Goal: Register for event/course

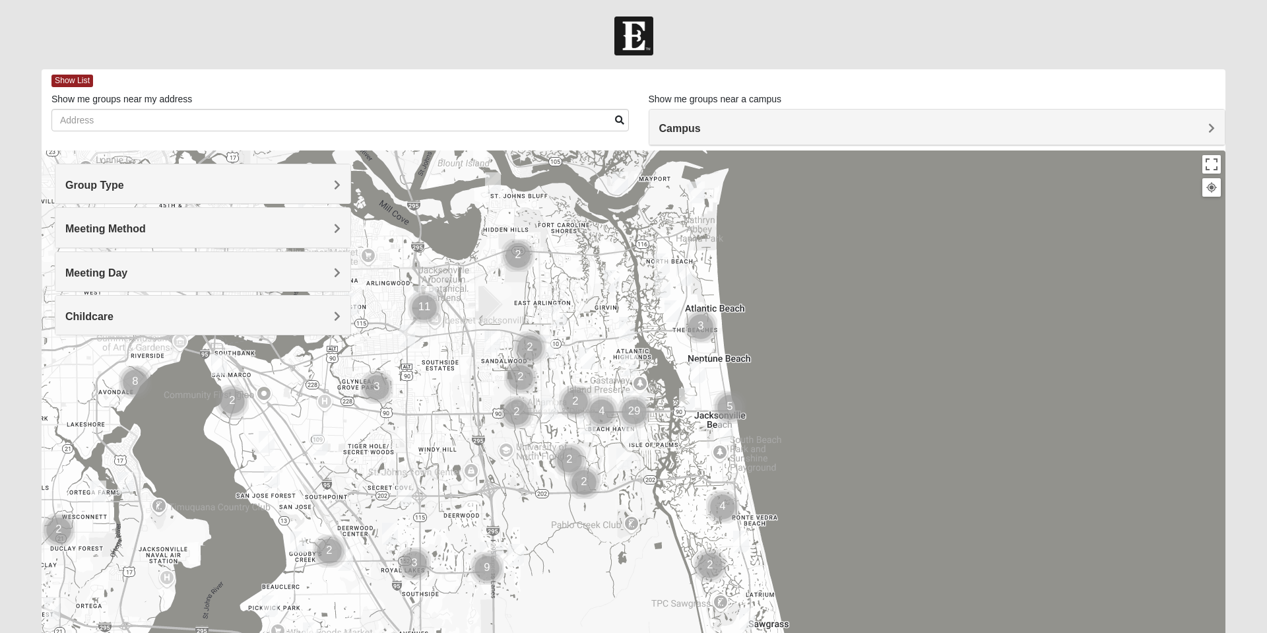
click at [221, 178] on div "Group Type" at bounding box center [202, 183] width 295 height 39
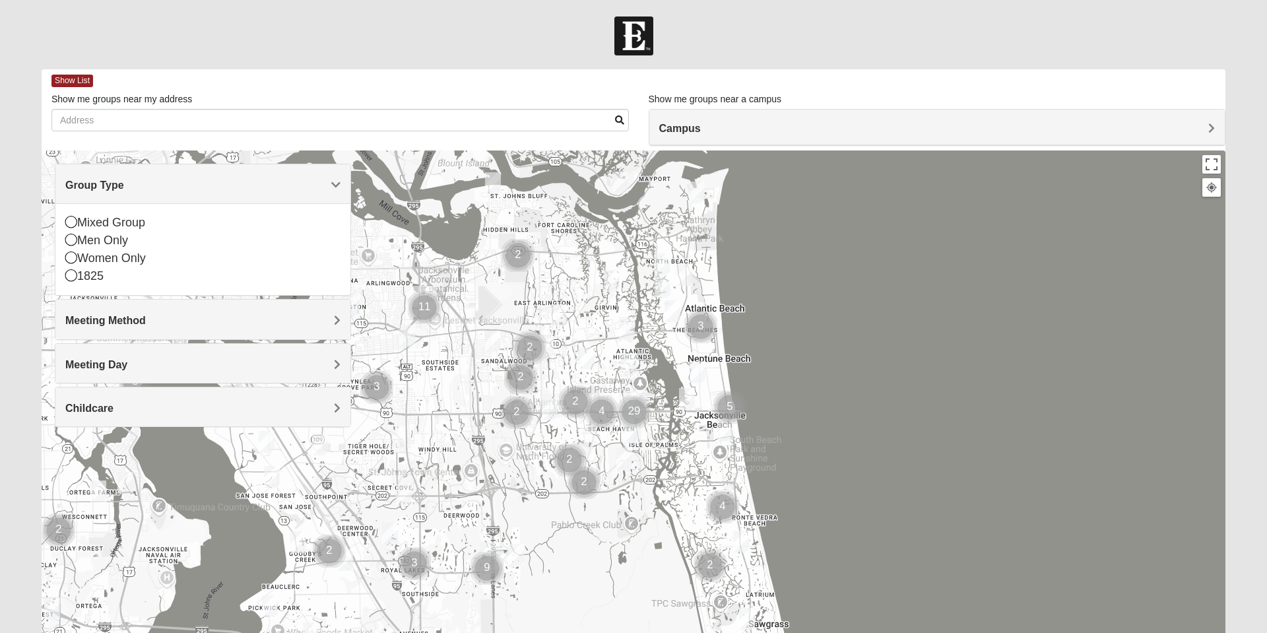
click at [76, 224] on icon at bounding box center [71, 222] width 12 height 12
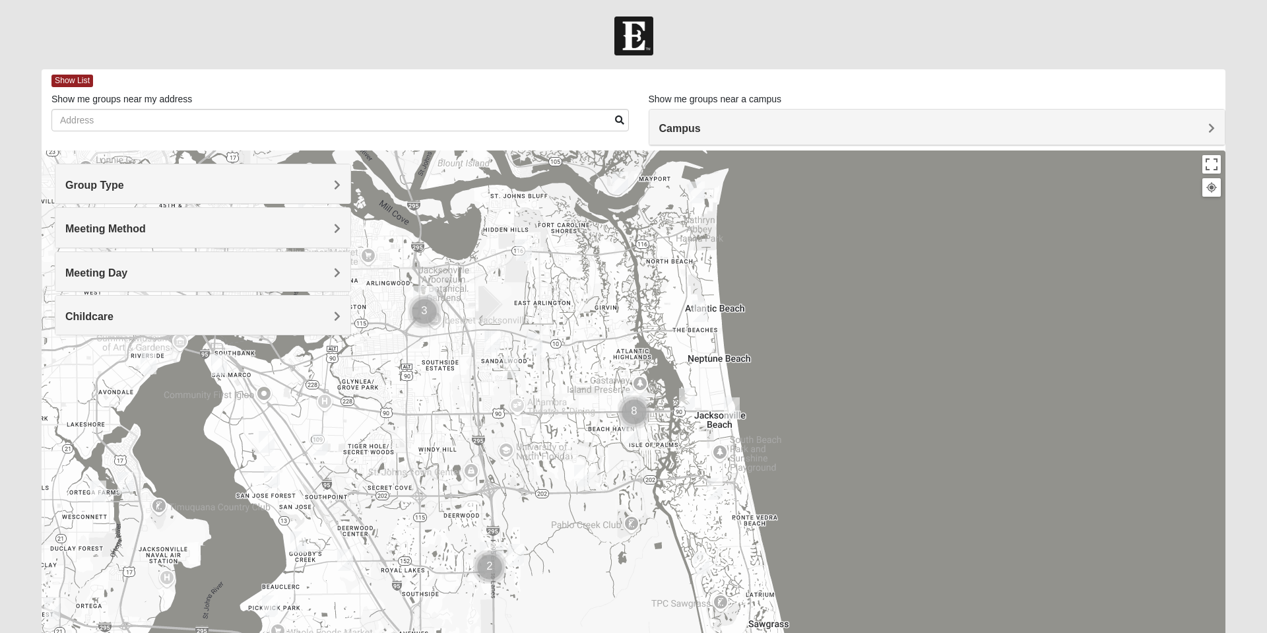
click at [73, 232] on span "Meeting Method" at bounding box center [105, 228] width 80 height 11
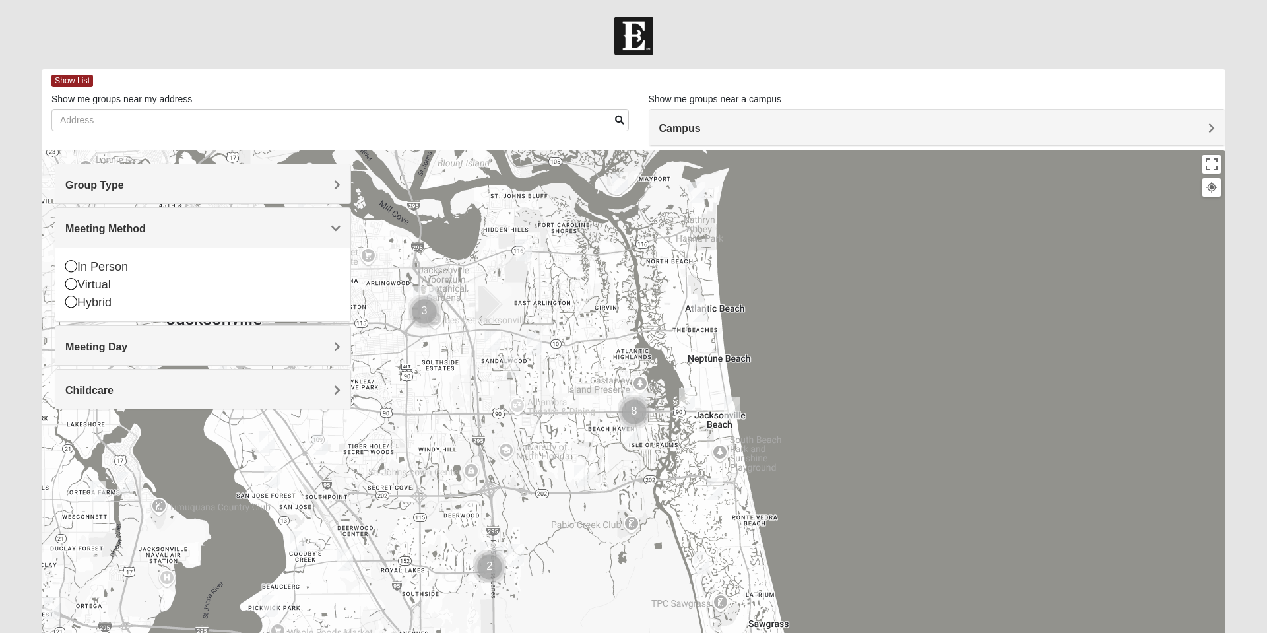
click at [70, 268] on icon at bounding box center [71, 266] width 12 height 12
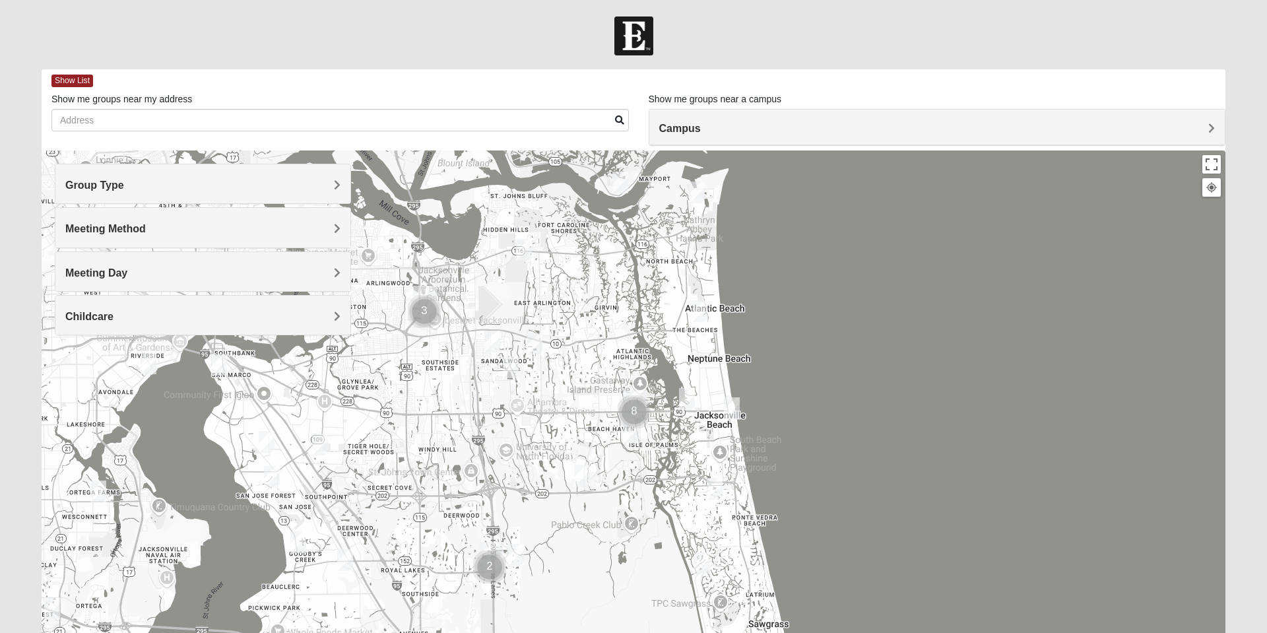
click at [90, 273] on span "Meeting Day" at bounding box center [96, 272] width 62 height 11
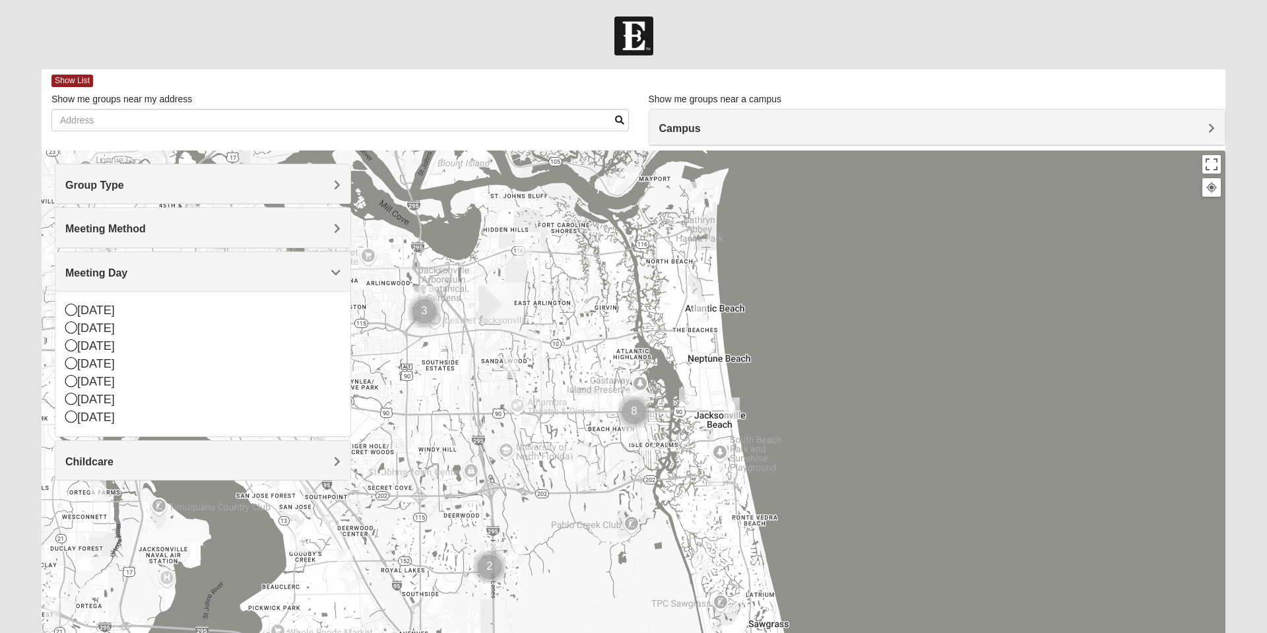
click at [73, 331] on icon at bounding box center [71, 327] width 12 height 12
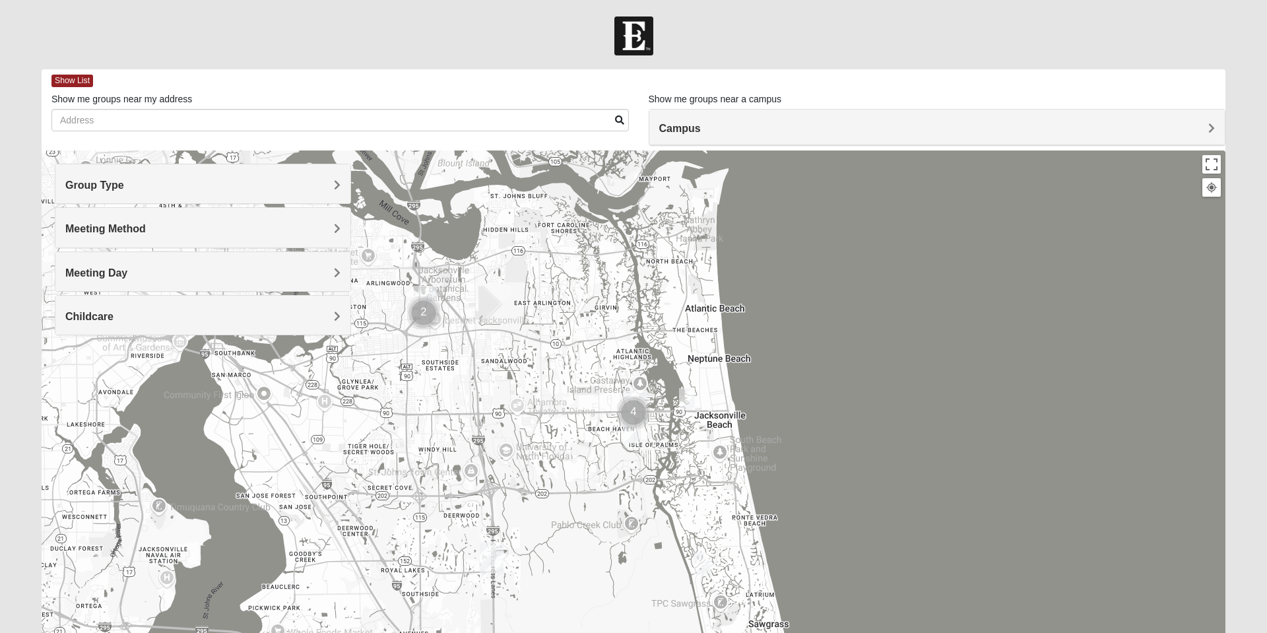
click at [212, 270] on h4 "Meeting Day" at bounding box center [202, 273] width 275 height 13
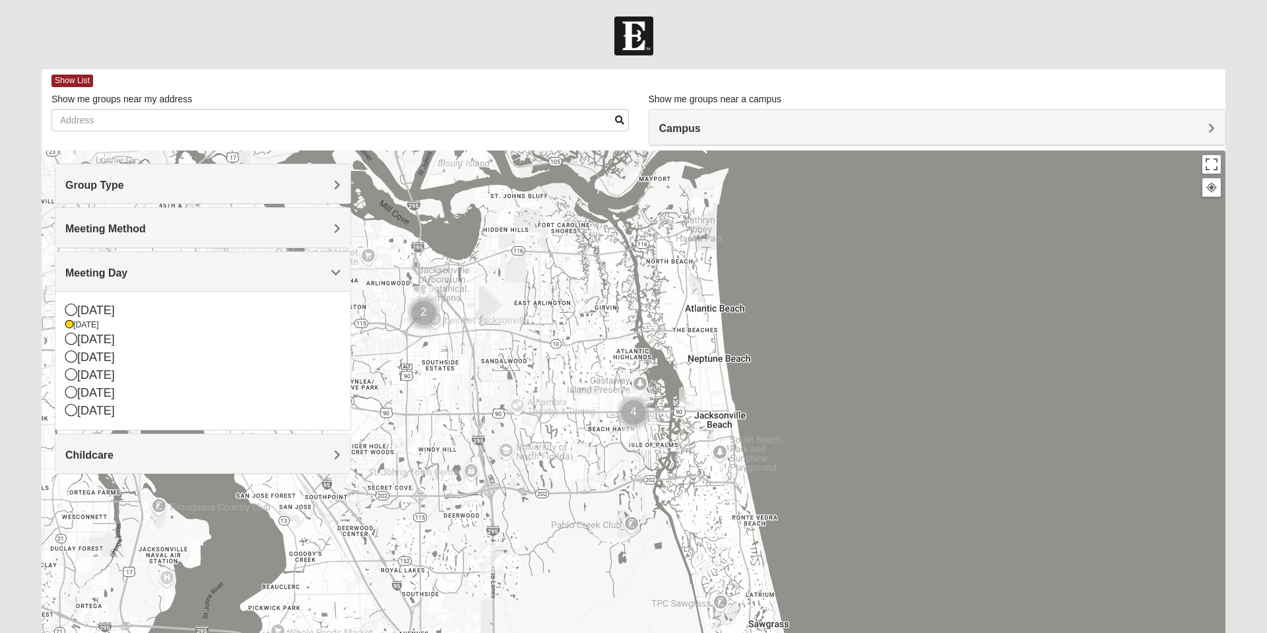
click at [931, 129] on h4 "Campus" at bounding box center [937, 128] width 556 height 13
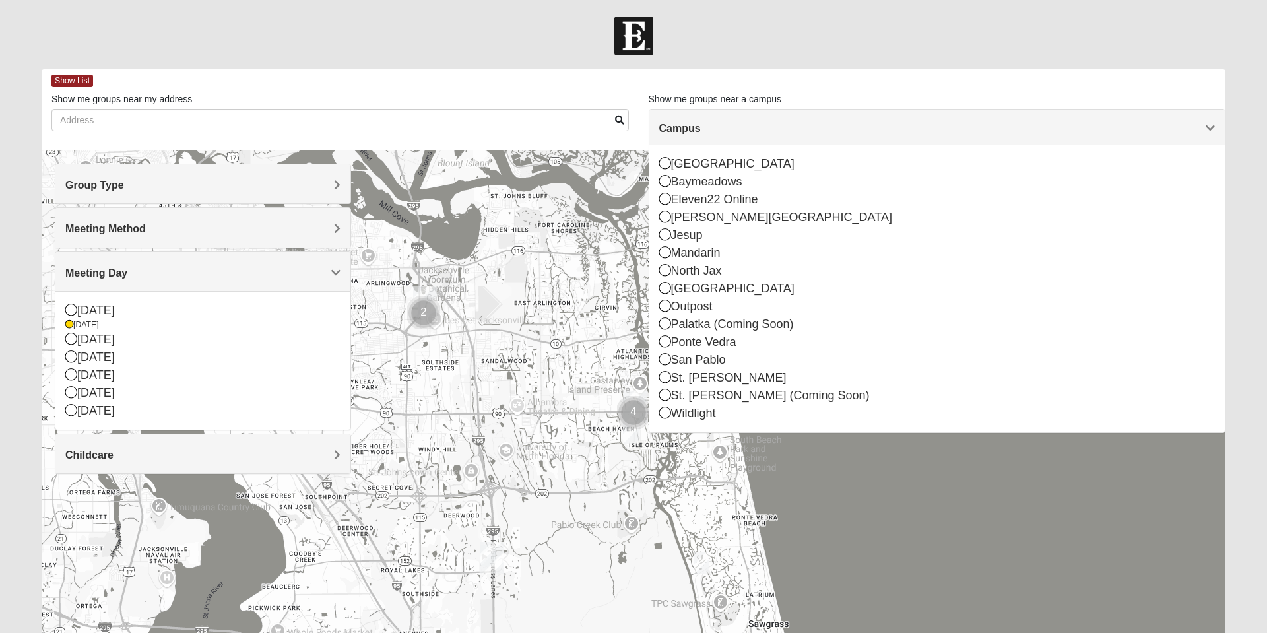
click at [664, 274] on icon at bounding box center [665, 270] width 12 height 12
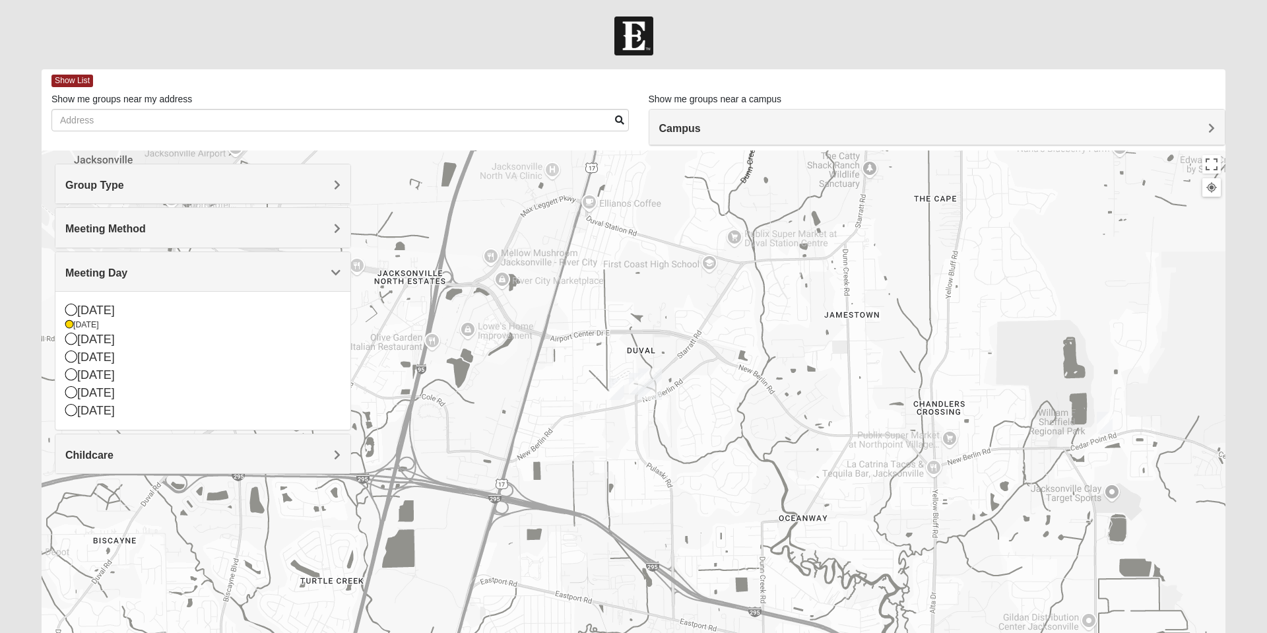
click at [631, 396] on img "On Campus Mixed Gunsolus/Haldenwang 32218" at bounding box center [636, 383] width 26 height 32
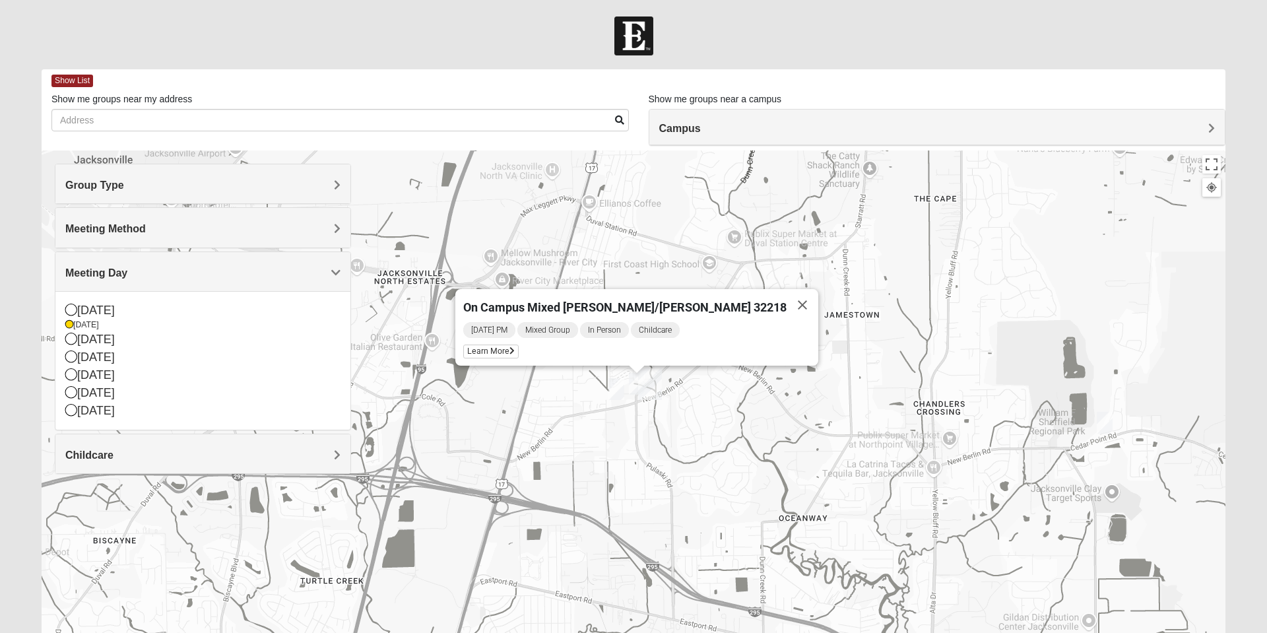
click at [616, 390] on img "On Campus Mixed Bales/Kentzell 32218" at bounding box center [616, 389] width 26 height 32
click at [483, 331] on span "Monday PM" at bounding box center [457, 335] width 52 height 16
click at [486, 355] on span "Learn More" at bounding box center [458, 357] width 55 height 14
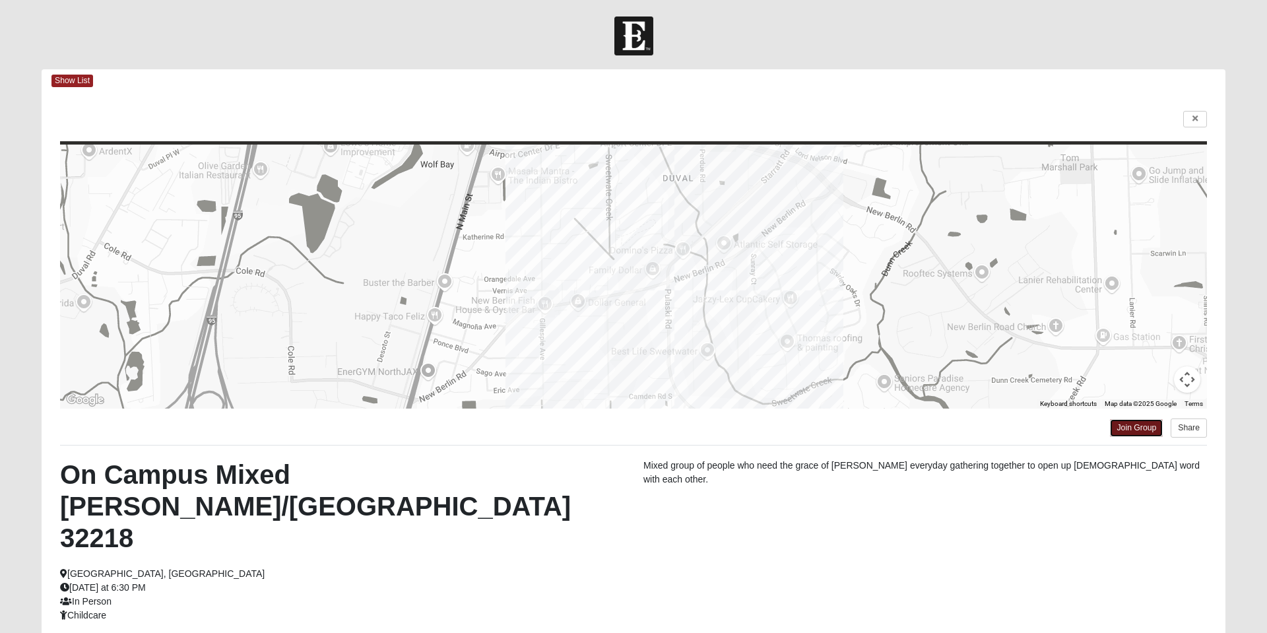
click at [1125, 434] on link "Join Group" at bounding box center [1136, 428] width 53 height 18
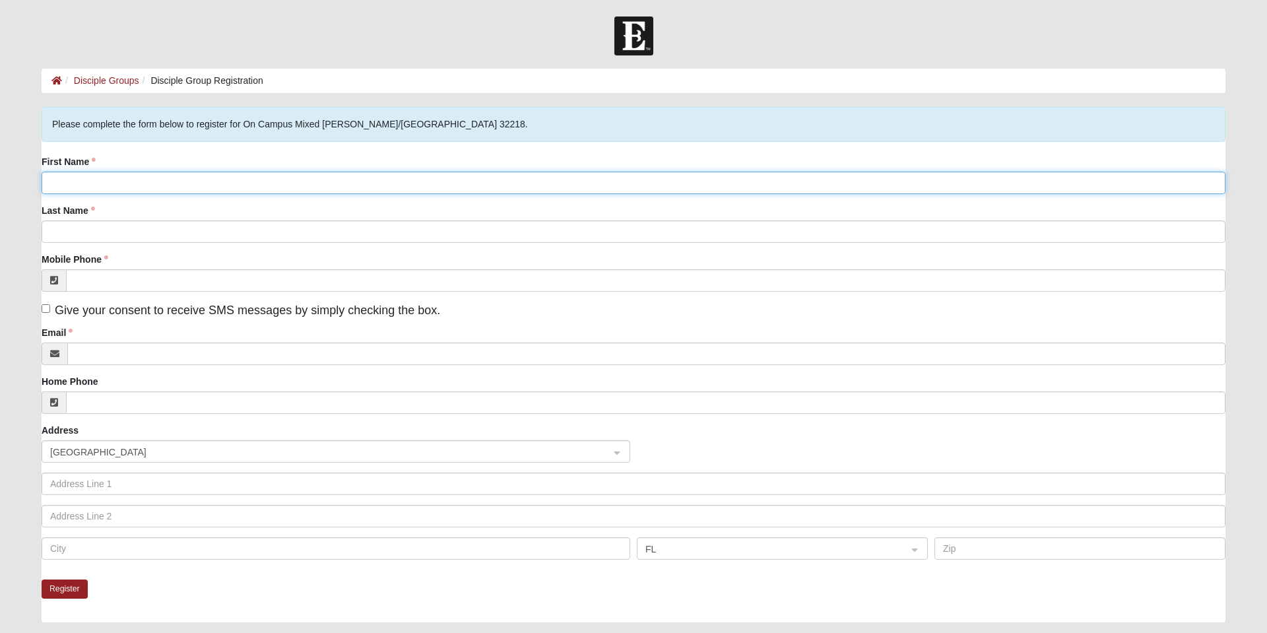
click at [92, 188] on input "First Name" at bounding box center [633, 183] width 1183 height 22
type input "Doug & Kristin"
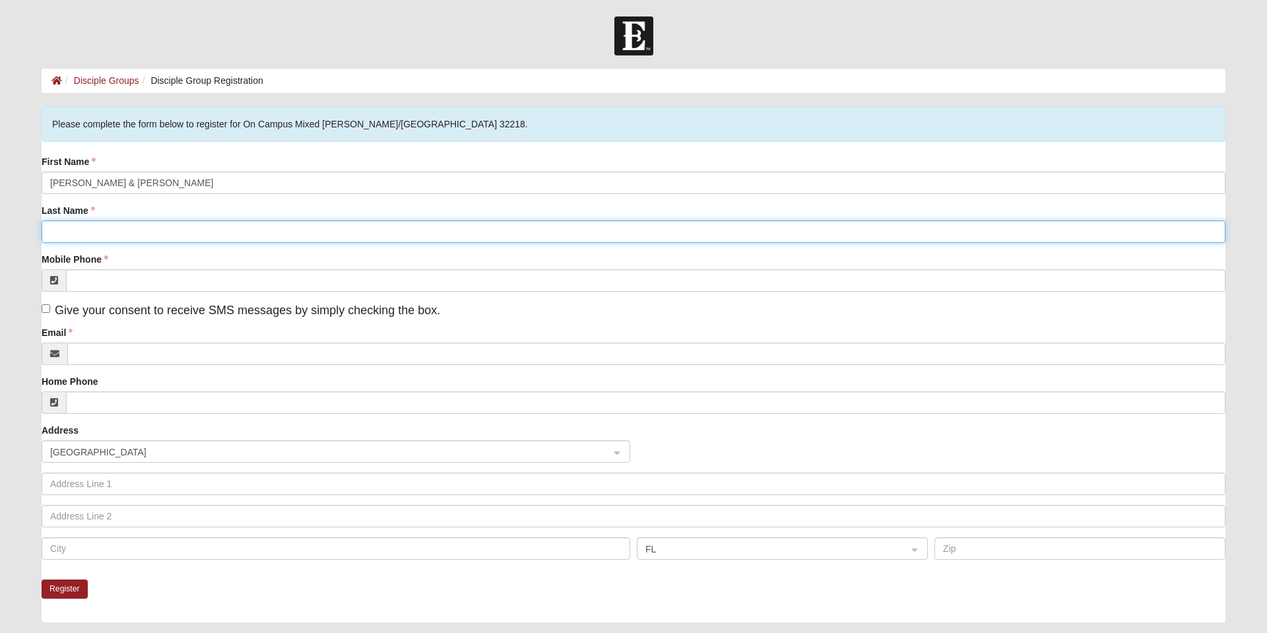
click at [78, 239] on input "Last Name" at bounding box center [633, 231] width 1183 height 22
type input "Plum"
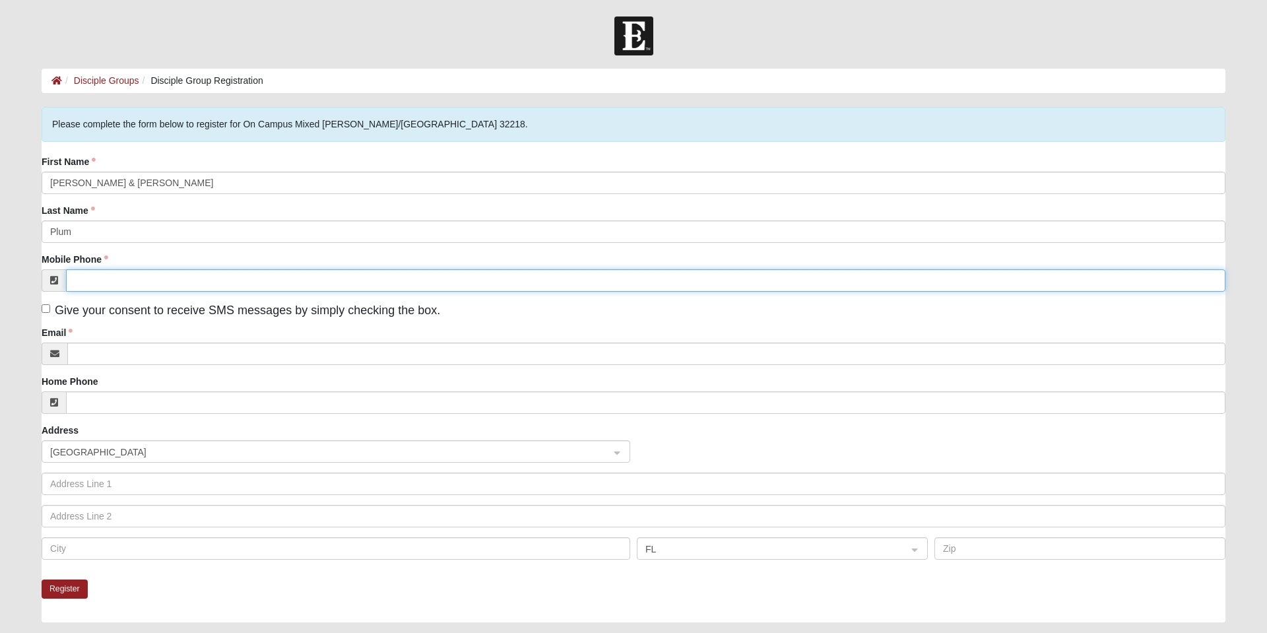
click at [101, 284] on input "Mobile Phone" at bounding box center [645, 280] width 1159 height 22
click at [98, 289] on input "Mobile Phone" at bounding box center [645, 280] width 1159 height 22
click at [86, 291] on input "Mobile Phone" at bounding box center [645, 280] width 1159 height 22
type input "9"
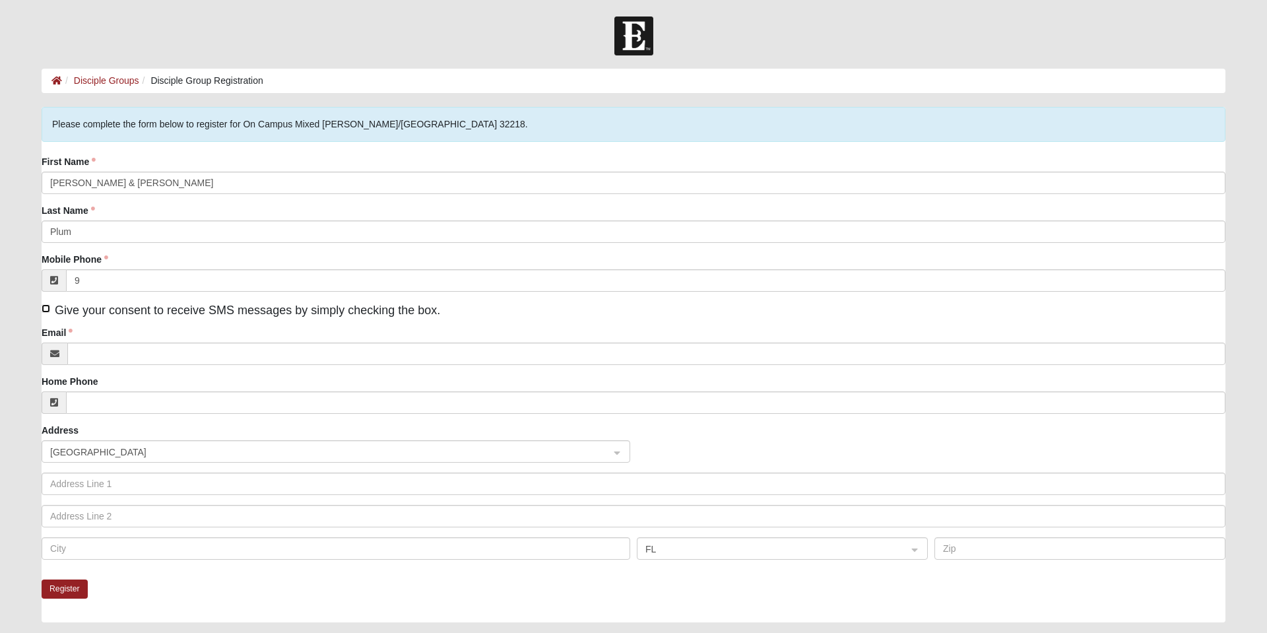
click at [46, 313] on input "Give your consent to receive SMS messages by simply checking the box." at bounding box center [46, 308] width 9 height 9
checkbox input "true"
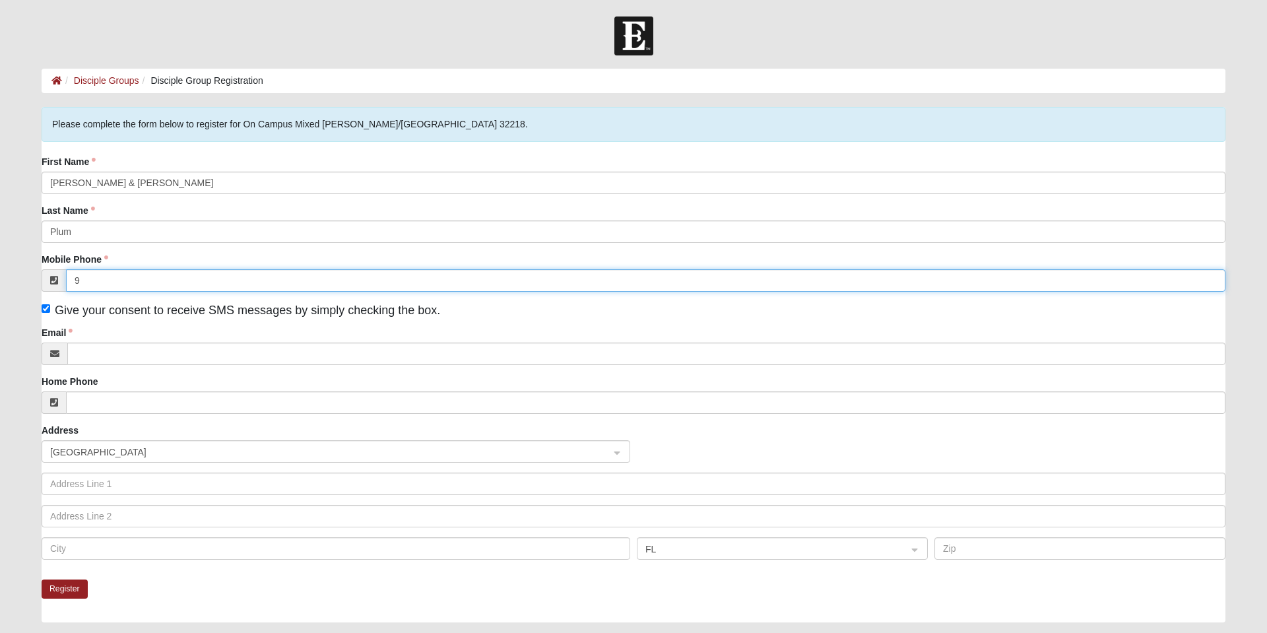
click at [117, 290] on input "9" at bounding box center [645, 280] width 1159 height 22
type input "(904) 451-7403"
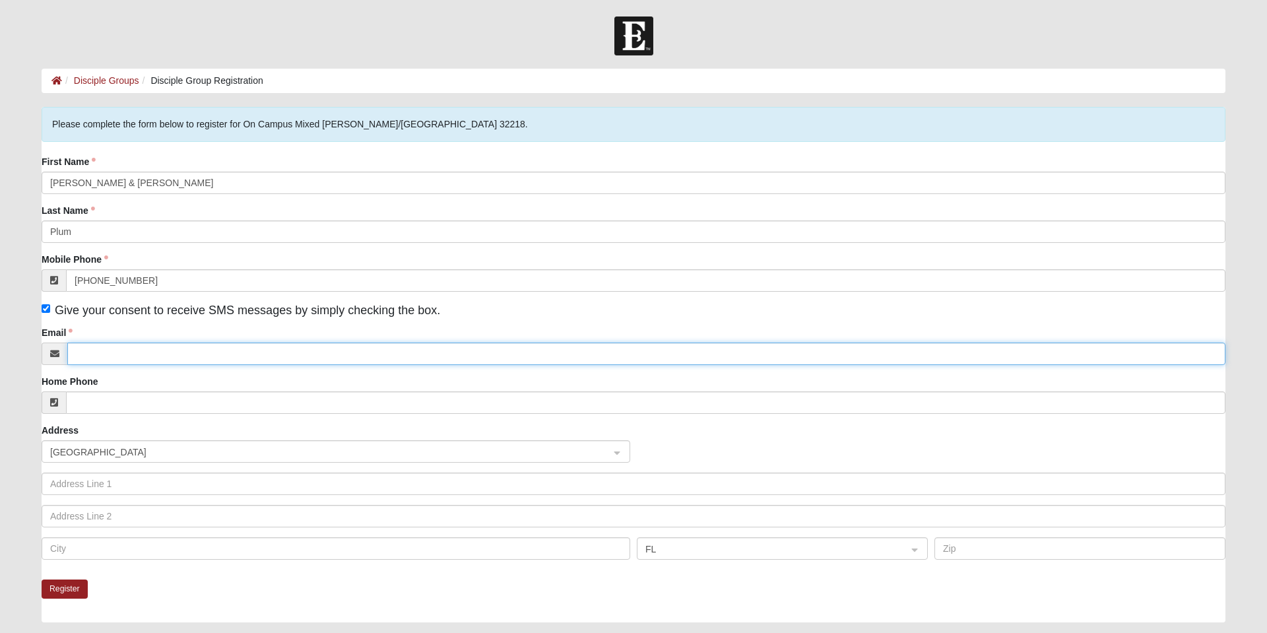
click at [101, 356] on input "Email" at bounding box center [646, 353] width 1158 height 22
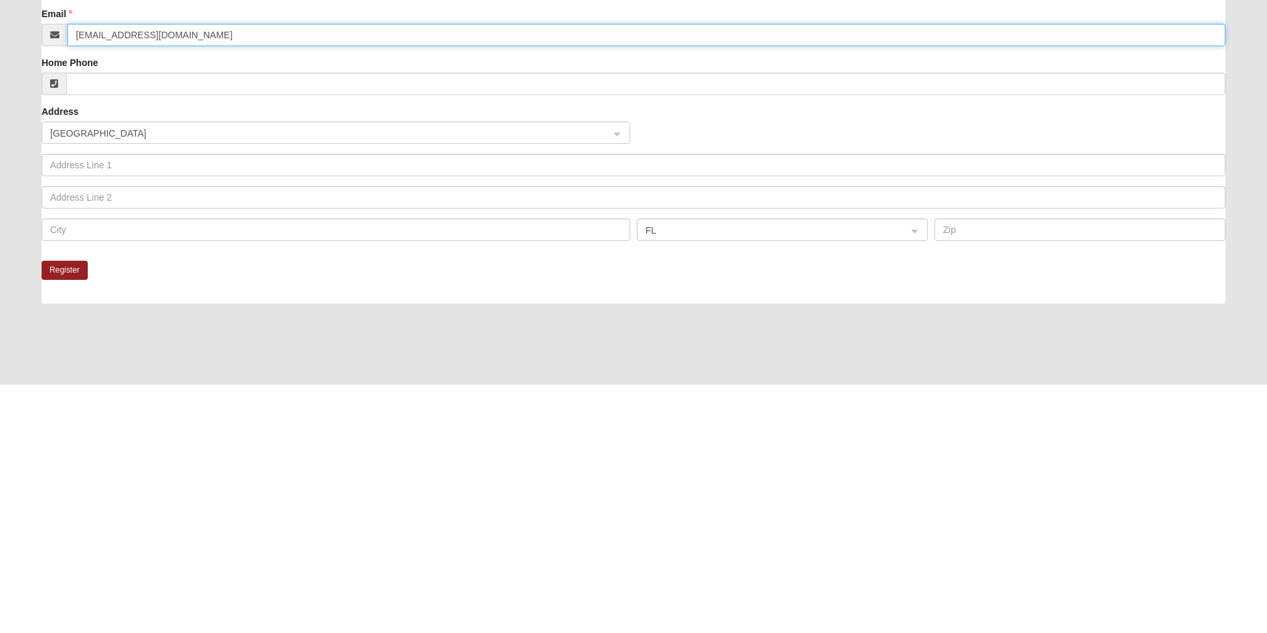
scroll to position [71, 0]
type input "Tballmom10@gmail.com"
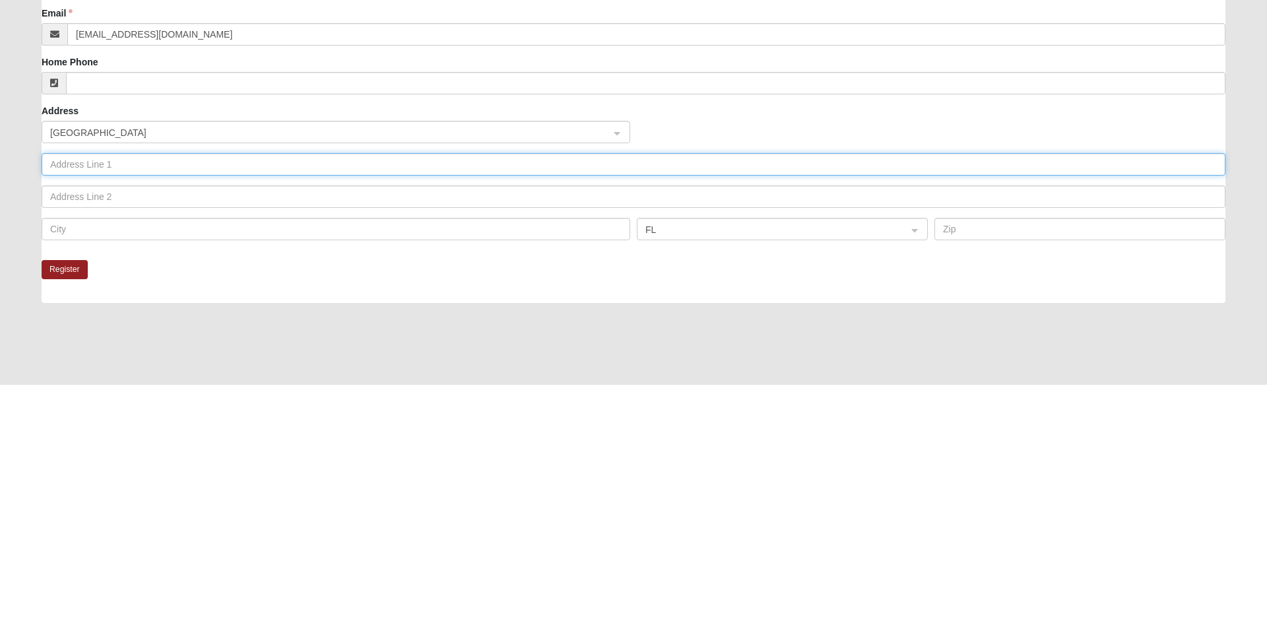
click at [68, 424] on input "text" at bounding box center [633, 412] width 1183 height 22
type input "!"
type input "180 Sanwick Dr"
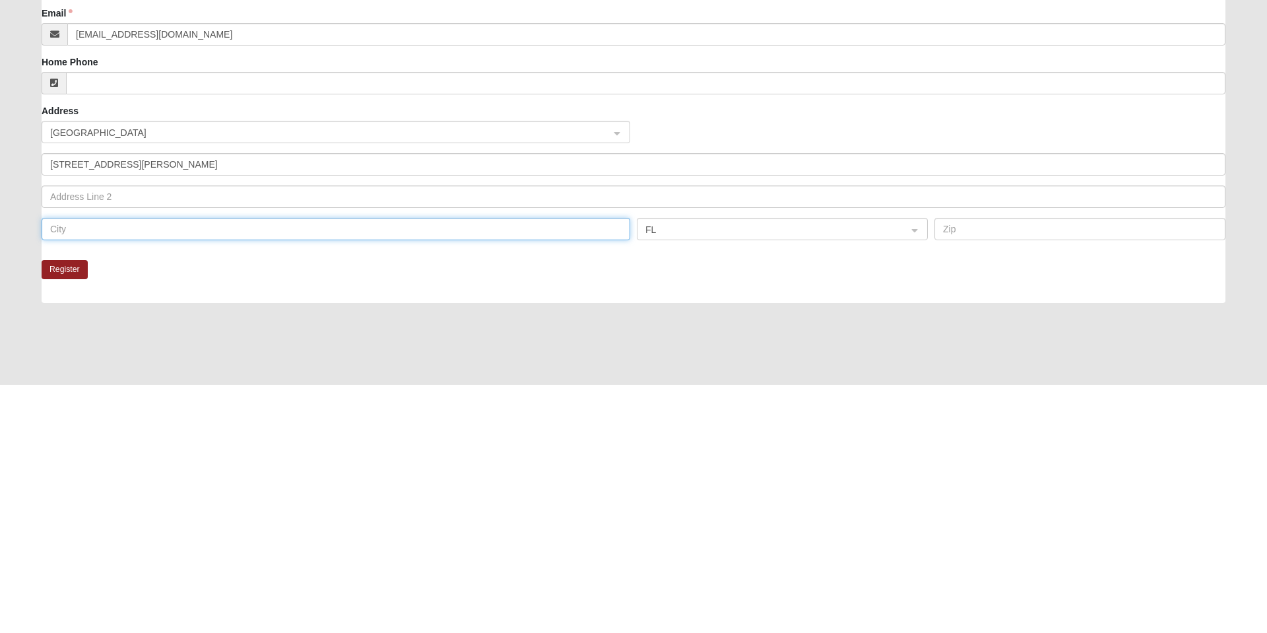
click at [82, 481] on input "text" at bounding box center [336, 477] width 588 height 22
type input "Jacksonville"
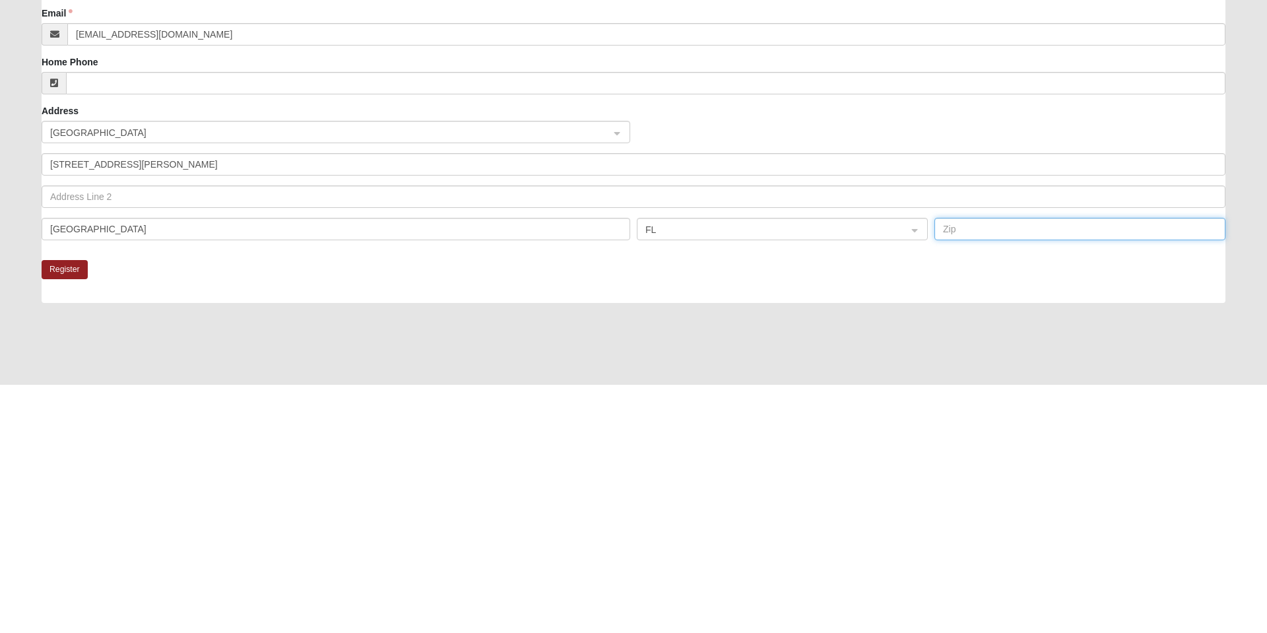
click at [1003, 484] on input "text" at bounding box center [1079, 477] width 291 height 22
type input "#"
type input "32218"
click at [69, 527] on button "Register" at bounding box center [65, 517] width 46 height 19
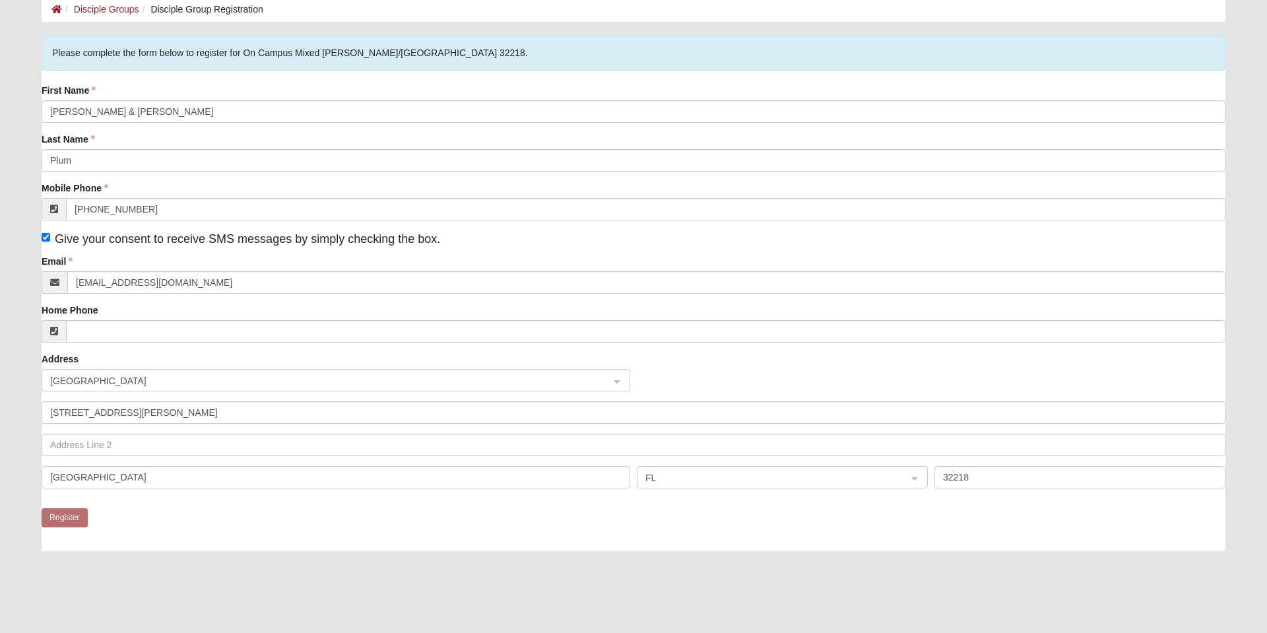
scroll to position [0, 0]
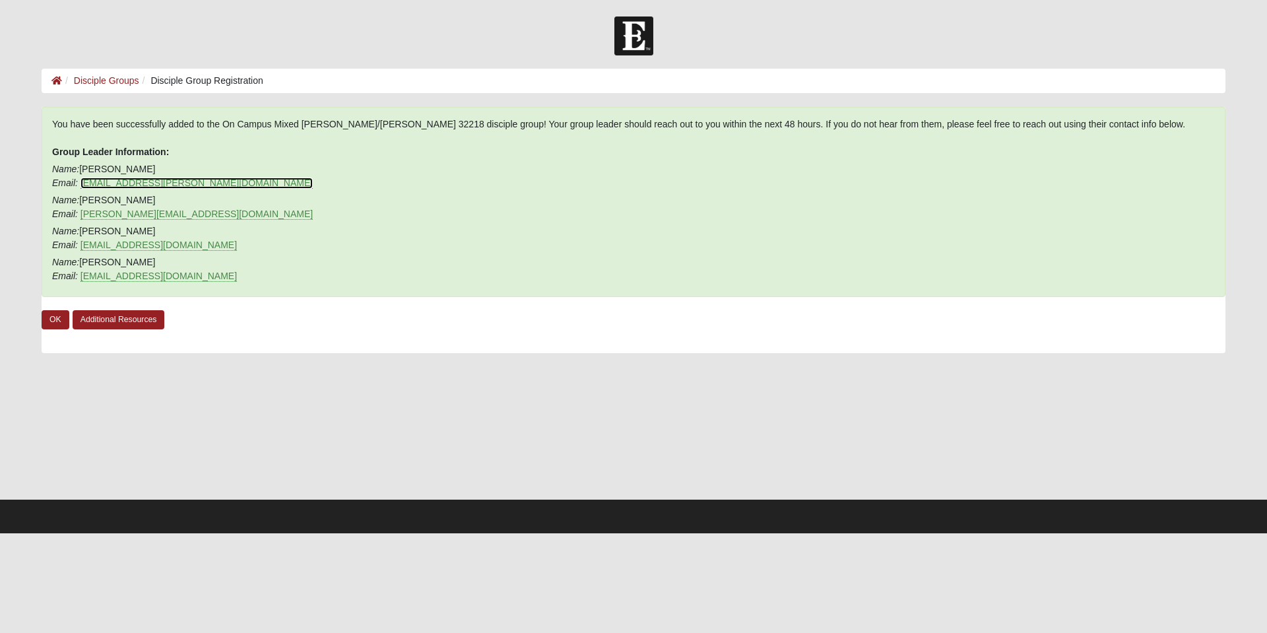
click at [91, 189] on link "matt.bales@coe22.com" at bounding box center [196, 182] width 232 height 11
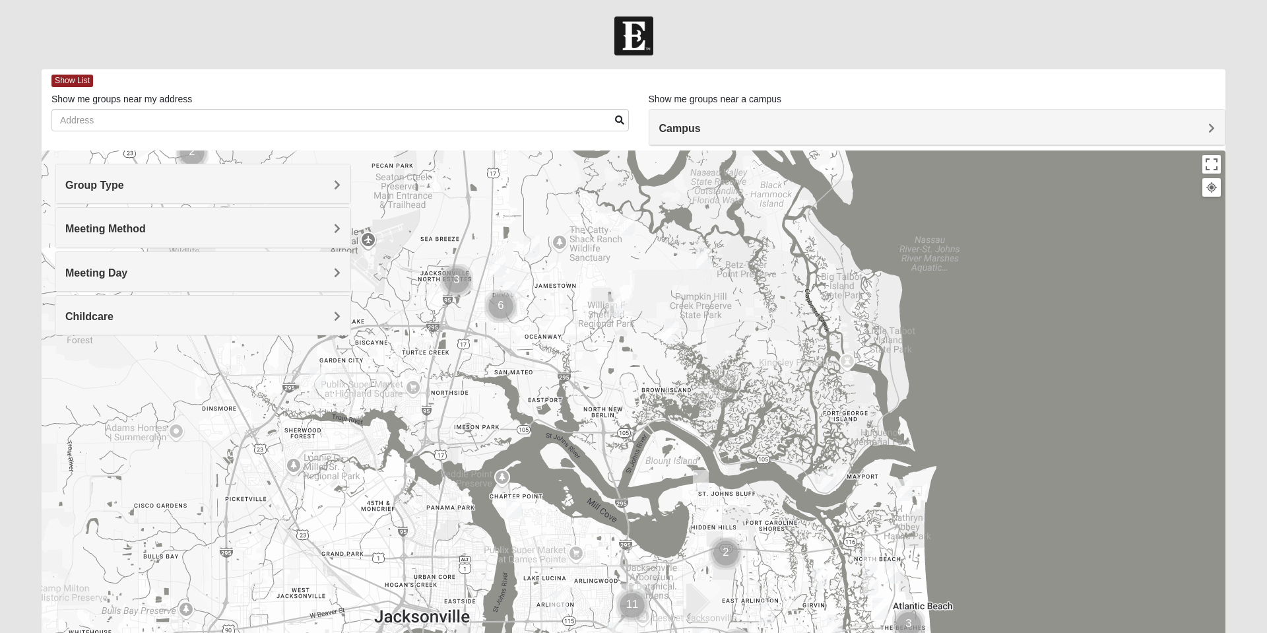
click at [502, 308] on div at bounding box center [633, 414] width 1183 height 528
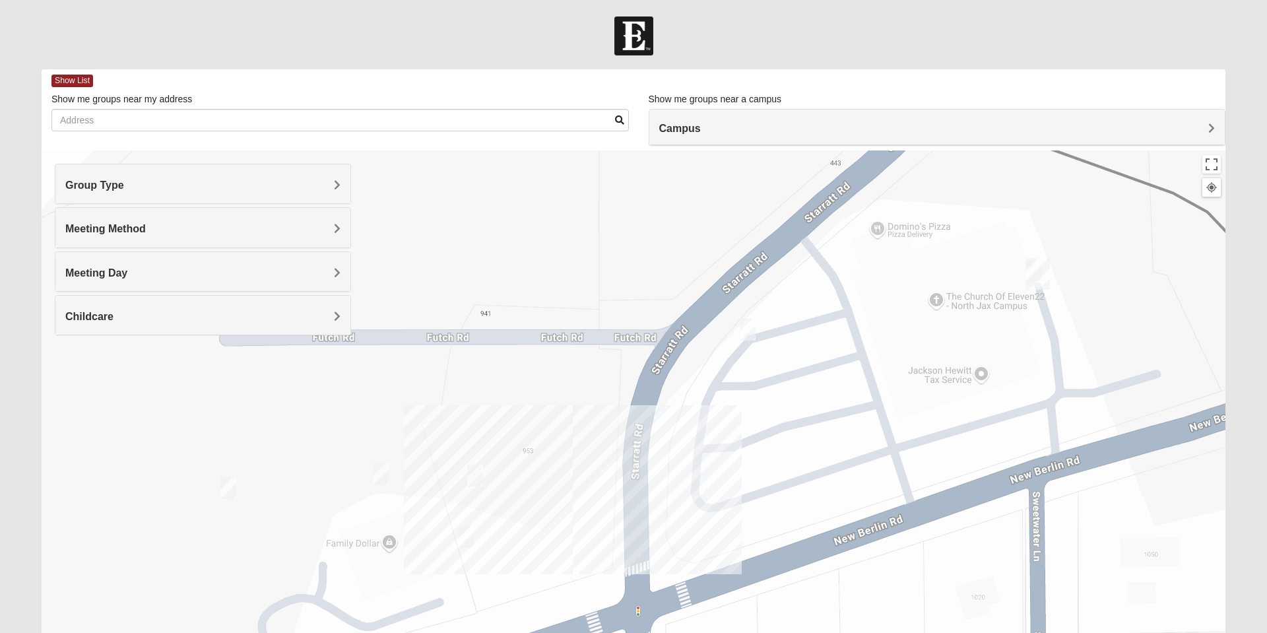
click at [743, 333] on img "On Campus Mixed Gunsolus/Haldenwang 32218" at bounding box center [747, 329] width 26 height 32
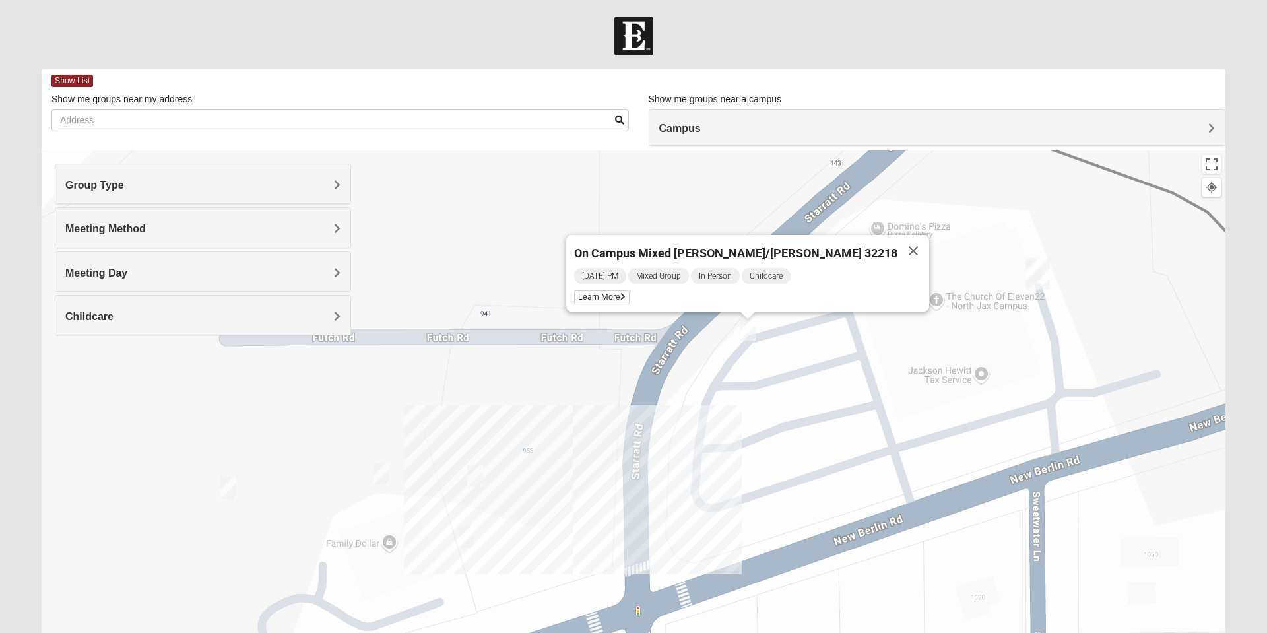
click at [474, 478] on img "On Campus Womens Lousignont 32218" at bounding box center [475, 475] width 26 height 32
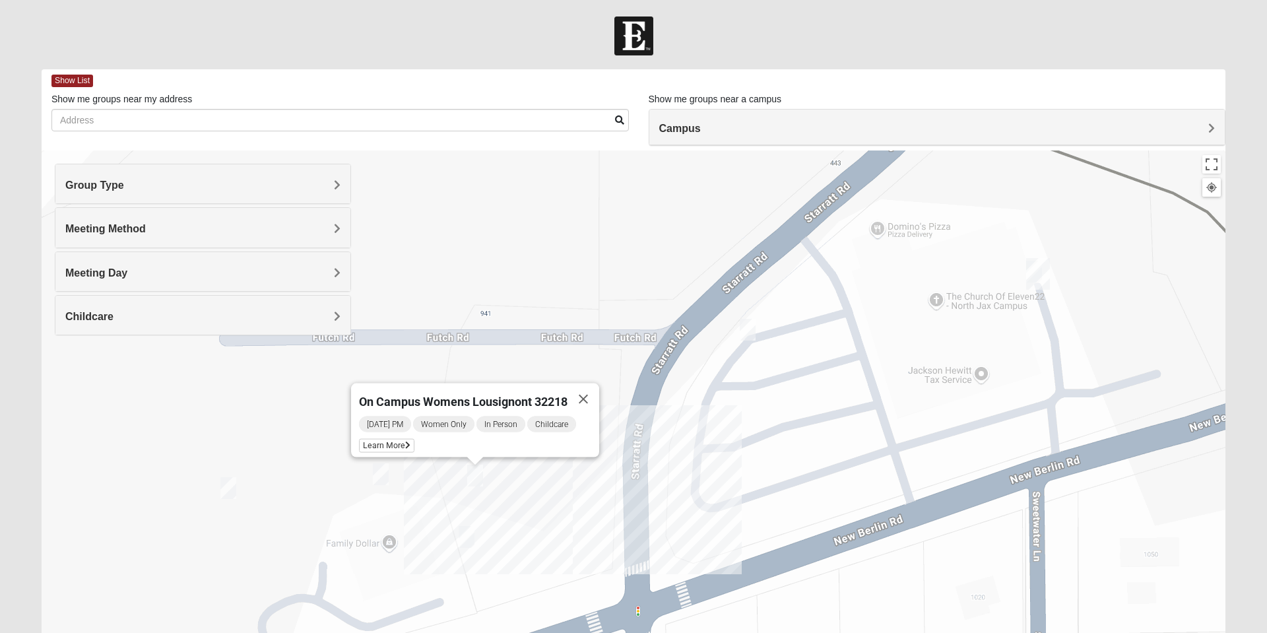
click at [236, 491] on img "On Campus Mixed Bales/Kentzell 32218" at bounding box center [228, 488] width 26 height 32
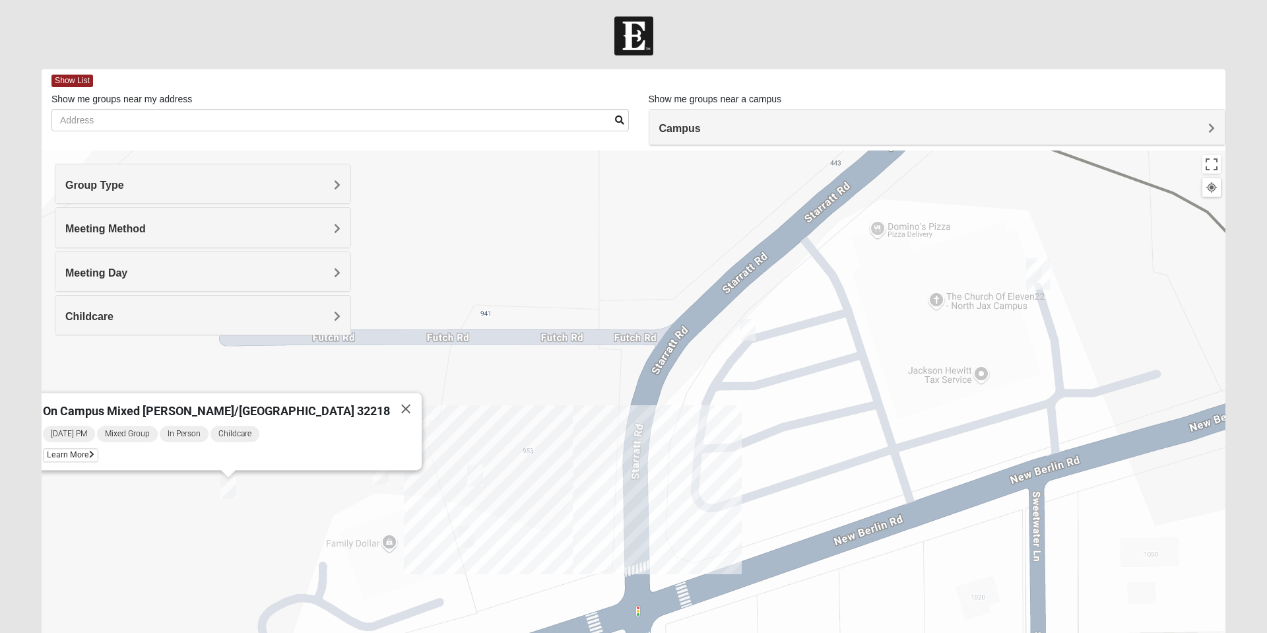
click at [95, 427] on span "Monday PM" at bounding box center [69, 434] width 52 height 16
click at [98, 454] on span "Learn More" at bounding box center [70, 456] width 55 height 14
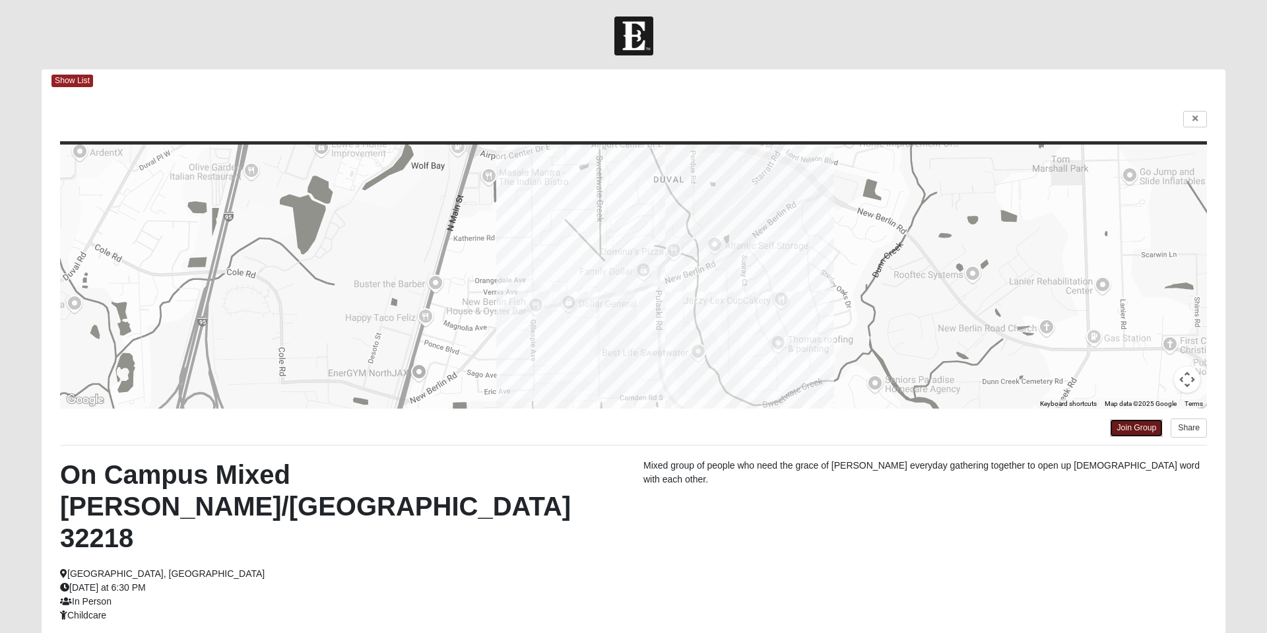
click at [1124, 437] on link "Join Group" at bounding box center [1136, 428] width 53 height 18
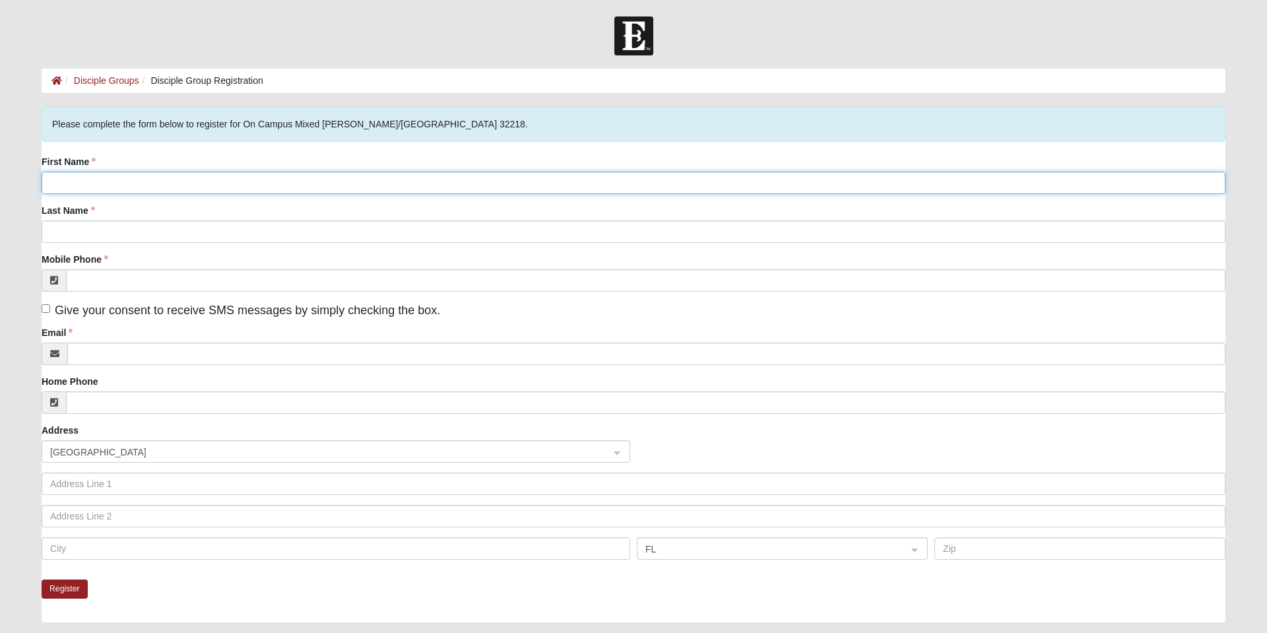
click at [134, 185] on input "First Name" at bounding box center [633, 183] width 1183 height 22
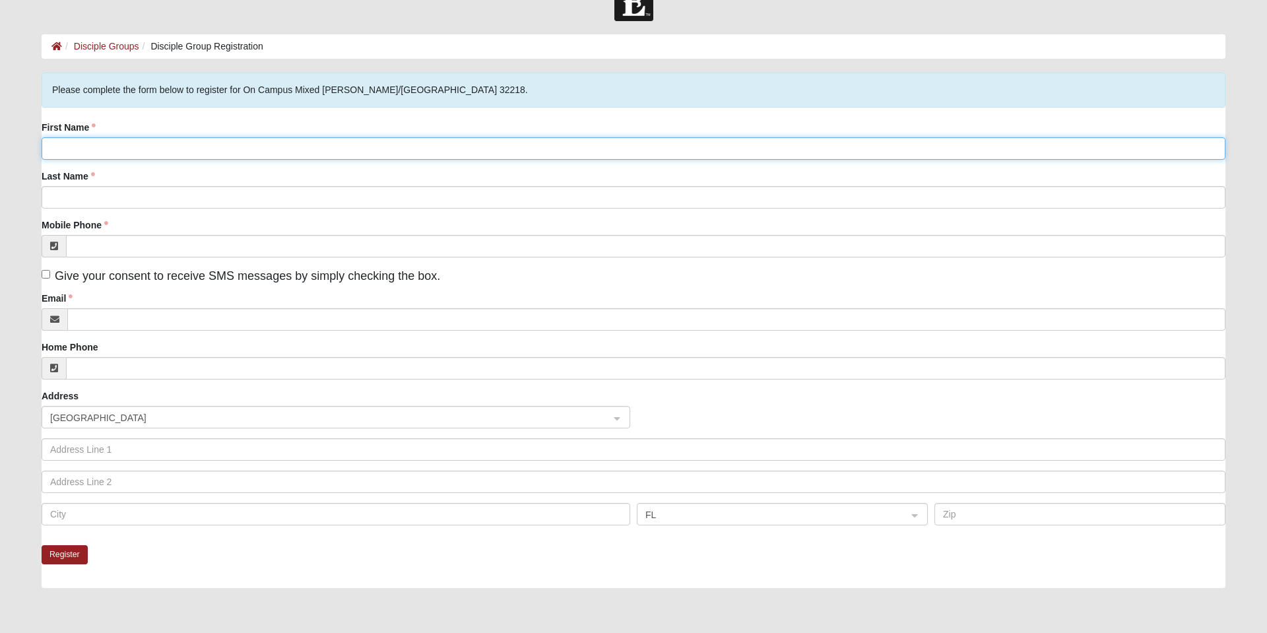
scroll to position [30, 0]
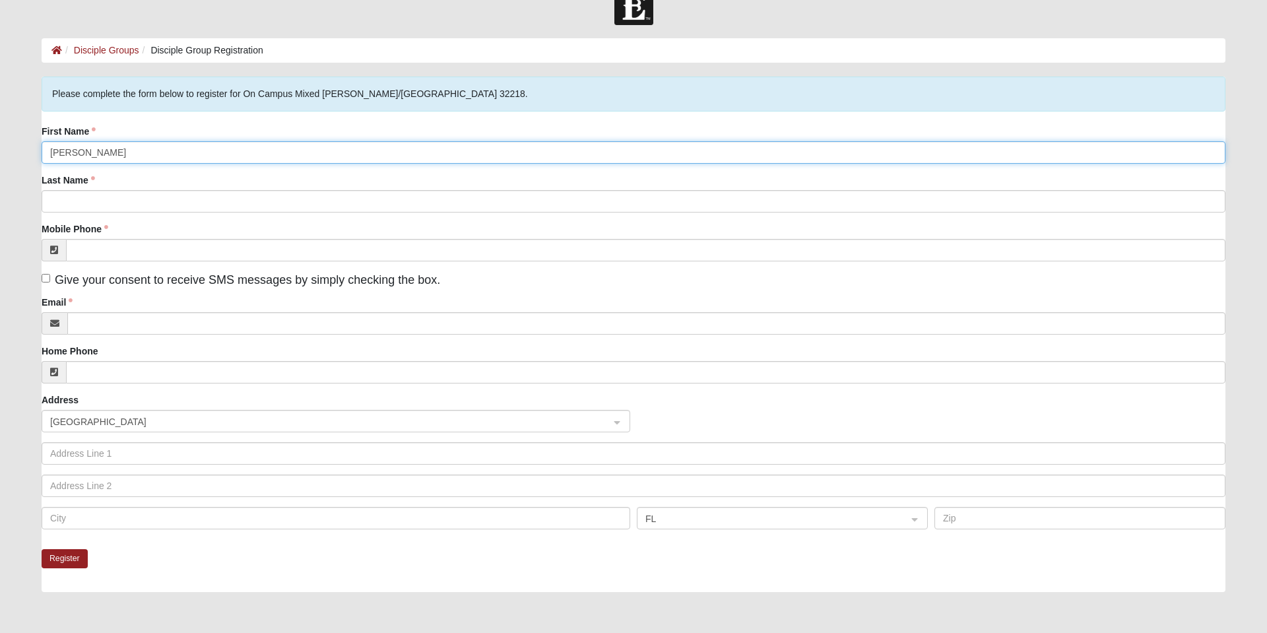
type input "Frank"
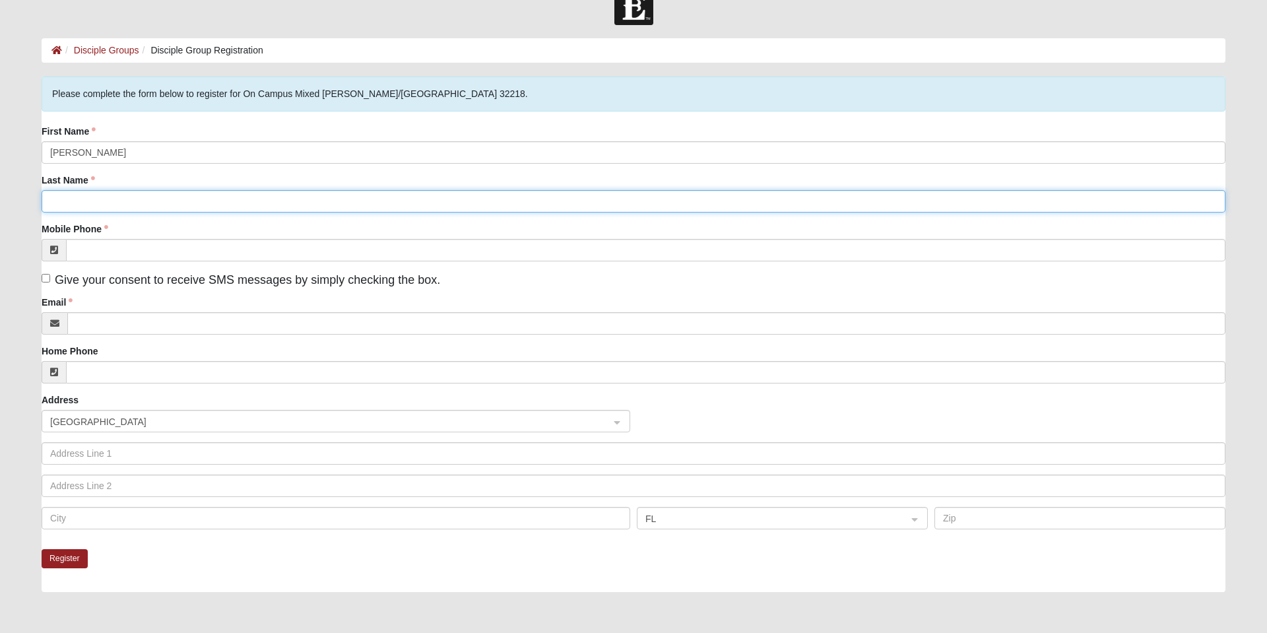
click at [90, 206] on input "Last Name" at bounding box center [633, 201] width 1183 height 22
type input "Kohlrus"
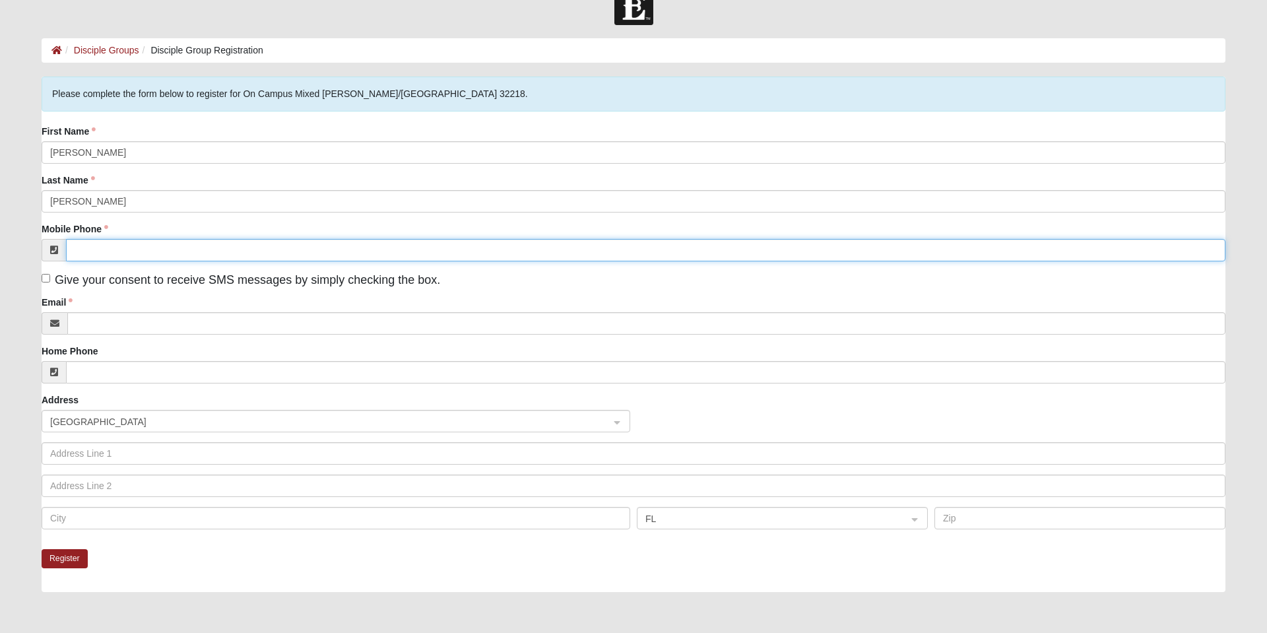
click at [110, 257] on input "Mobile Phone" at bounding box center [645, 250] width 1159 height 22
click at [117, 256] on input "Mobile Phone" at bounding box center [645, 250] width 1159 height 22
type input "(240) 367-3114"
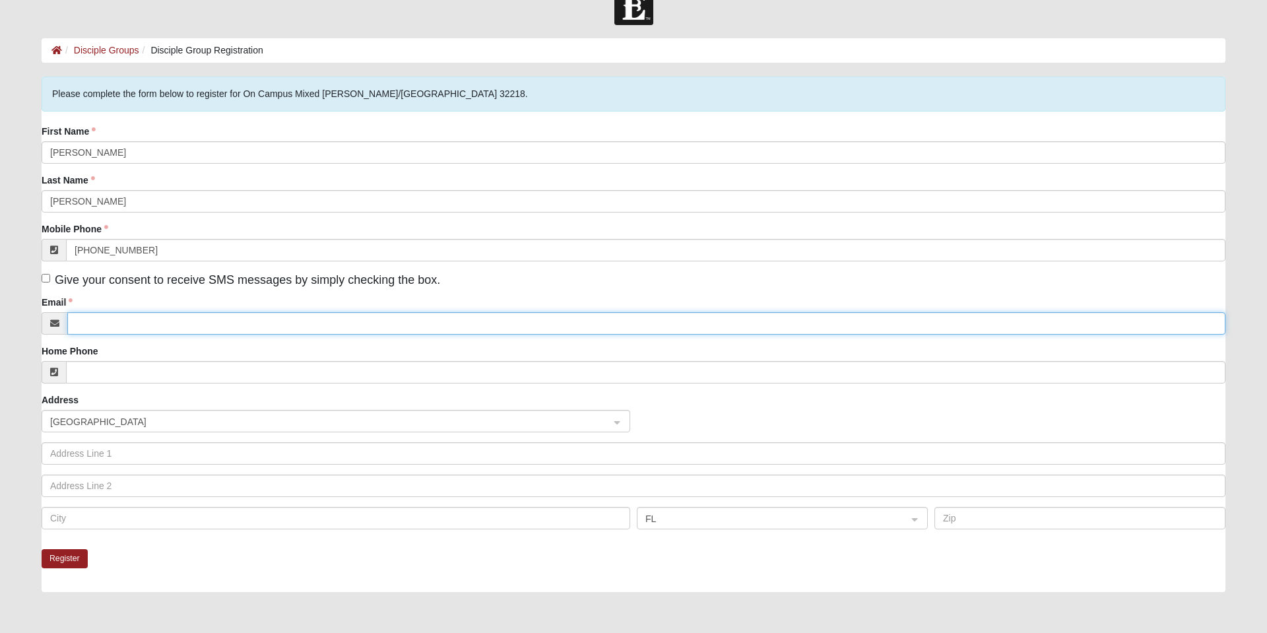
click at [146, 329] on input "Email" at bounding box center [646, 323] width 1158 height 22
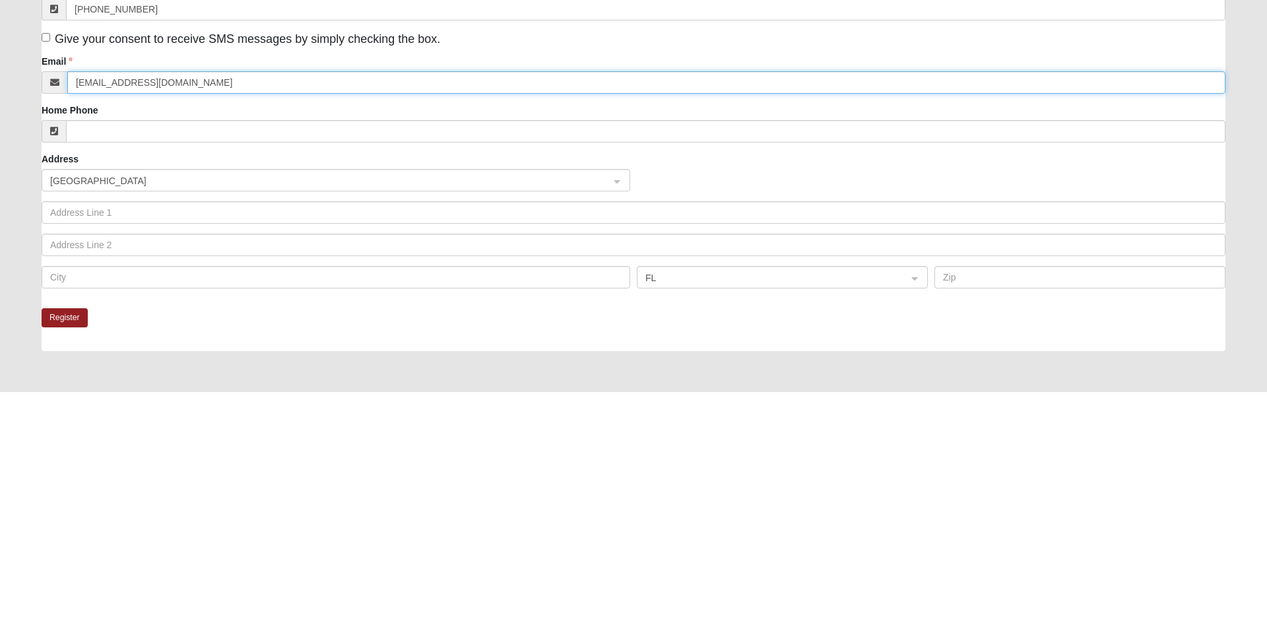
click at [151, 427] on span "United States" at bounding box center [324, 421] width 548 height 15
type input "Frankkohlrus@gmail.com"
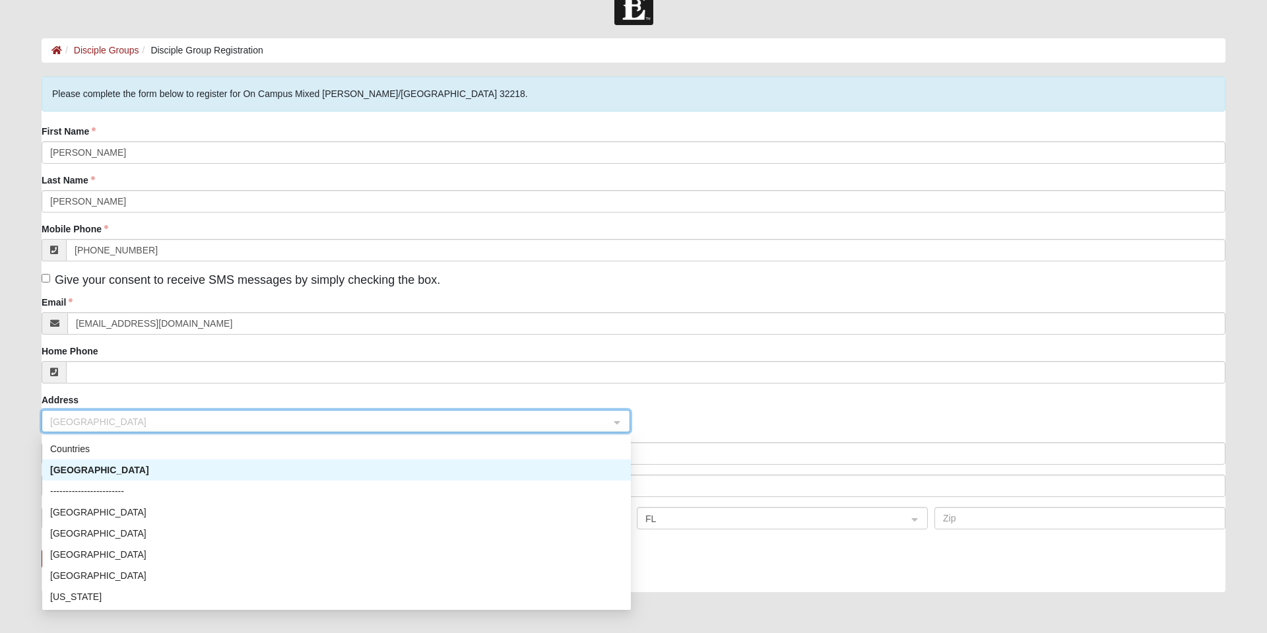
click at [136, 232] on div "Mobile Phone (240) 367-3114" at bounding box center [633, 241] width 1183 height 39
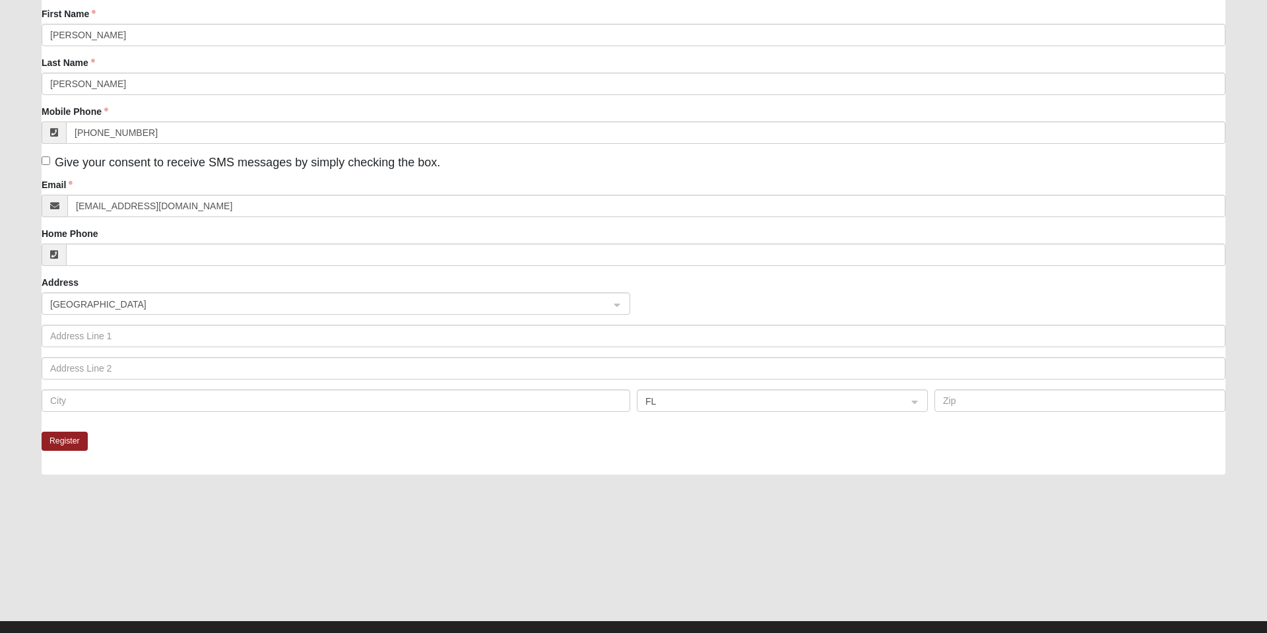
scroll to position [179, 0]
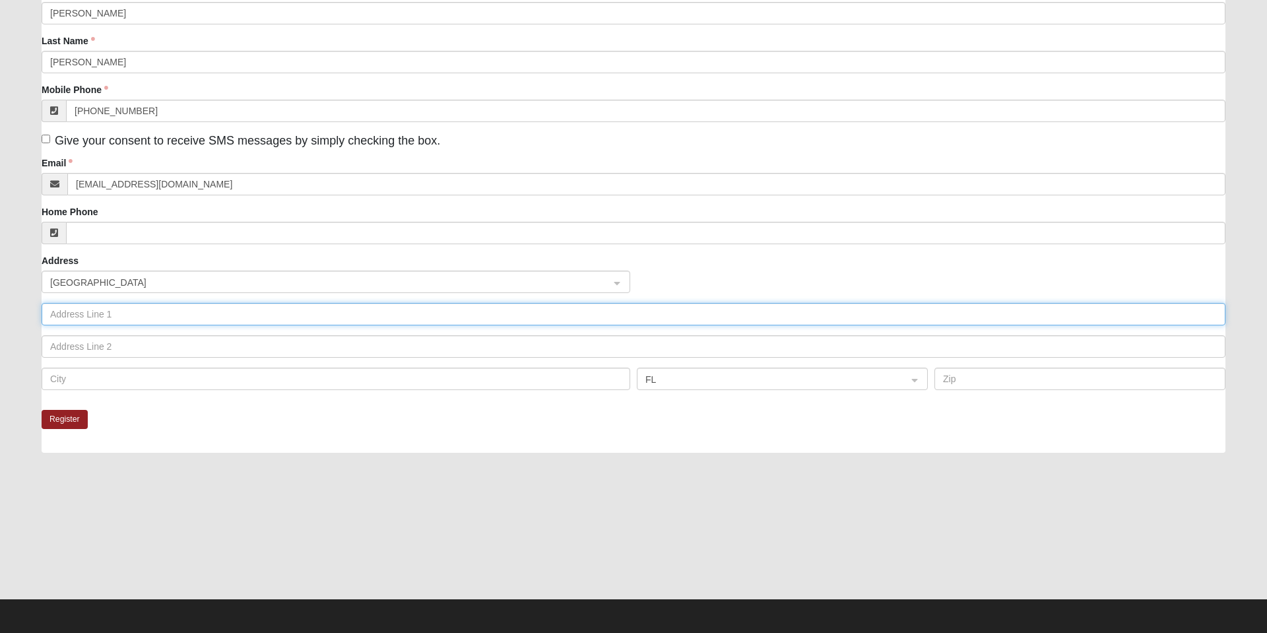
click at [134, 314] on input "text" at bounding box center [633, 314] width 1183 height 22
type input "!"
type input "1000 Island Point DR"
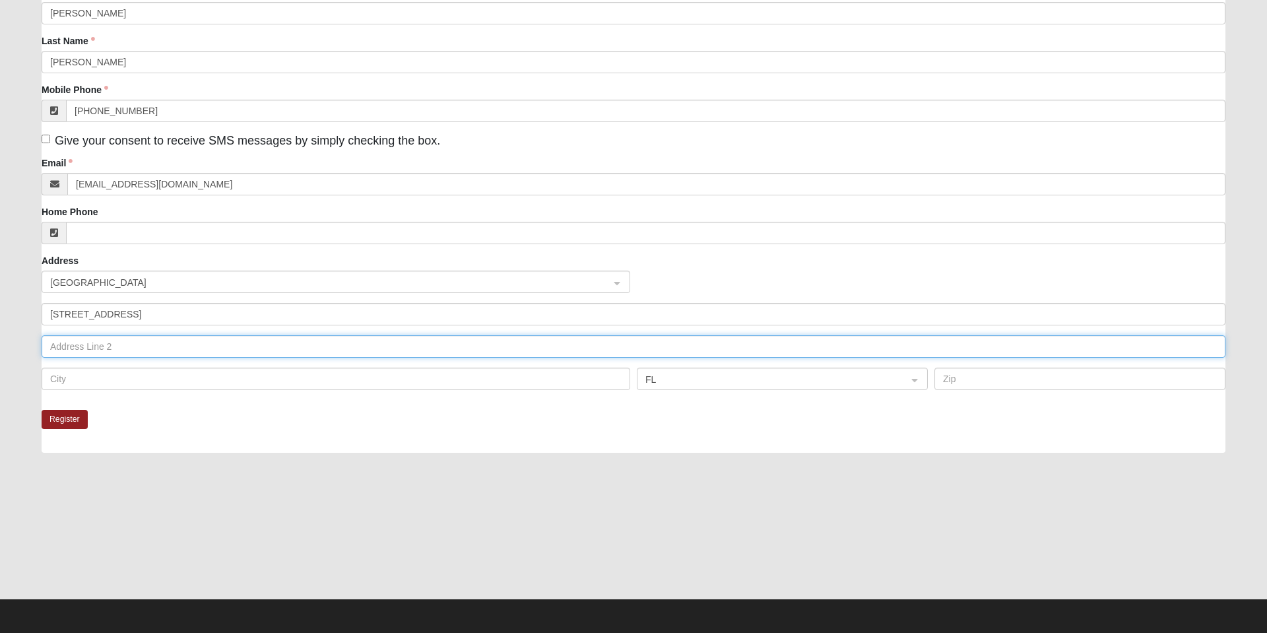
click at [156, 346] on input "text" at bounding box center [633, 346] width 1183 height 22
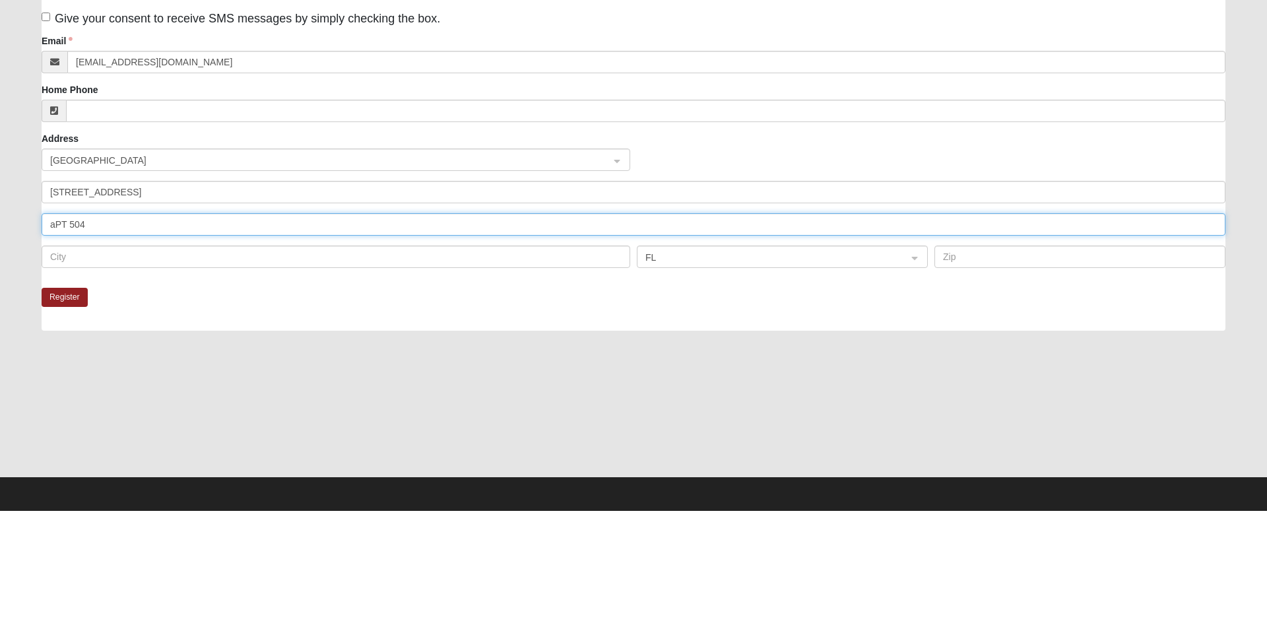
click at [67, 344] on input "aPT 504" at bounding box center [633, 346] width 1183 height 22
type input "Apt 504"
click at [104, 374] on input "text" at bounding box center [336, 378] width 588 height 22
type input "Jacksonville"
click at [979, 378] on input "text" at bounding box center [1079, 378] width 291 height 22
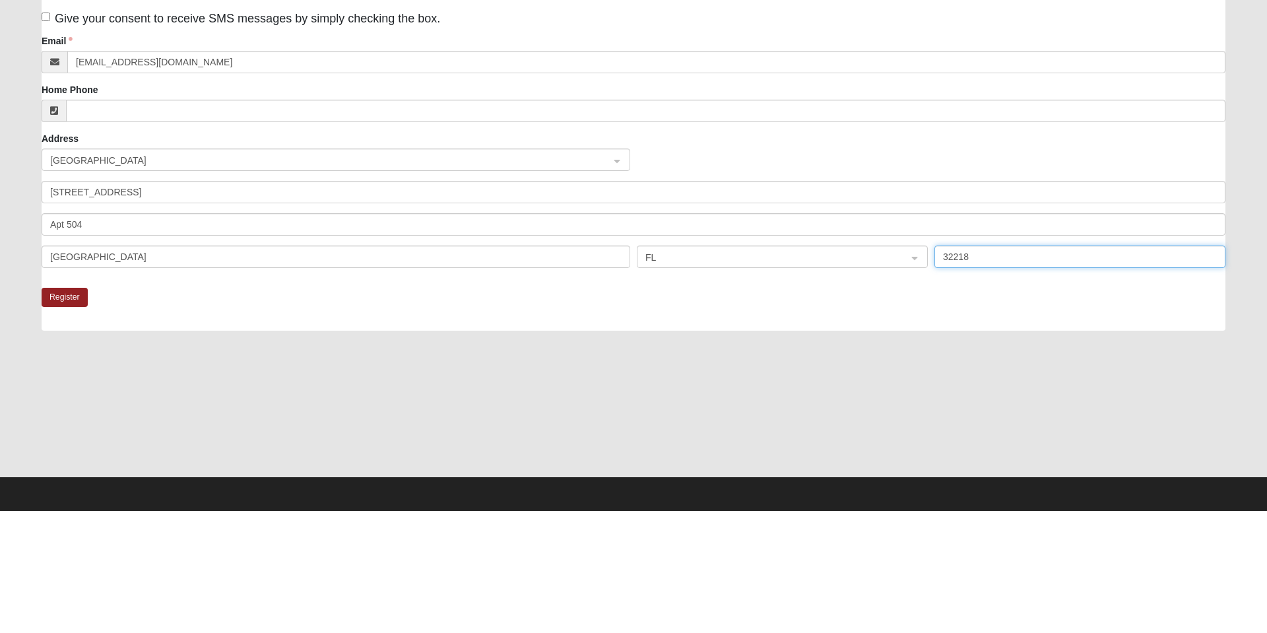
type input "32218"
click at [73, 422] on button "Register" at bounding box center [65, 419] width 46 height 19
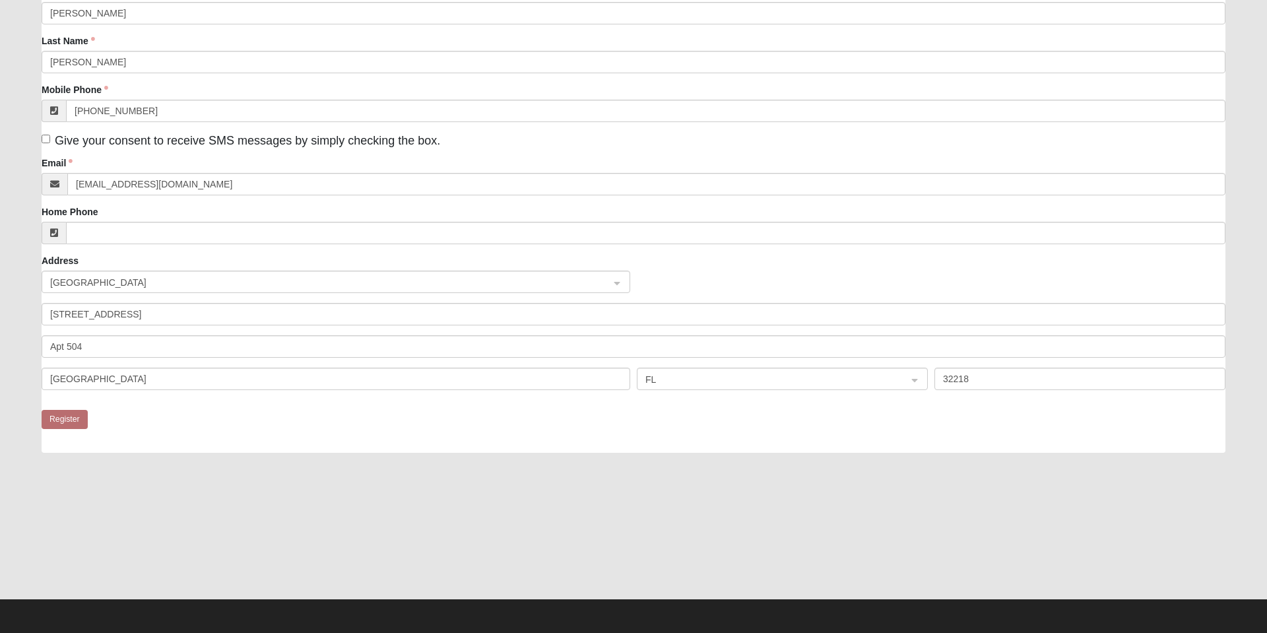
scroll to position [0, 0]
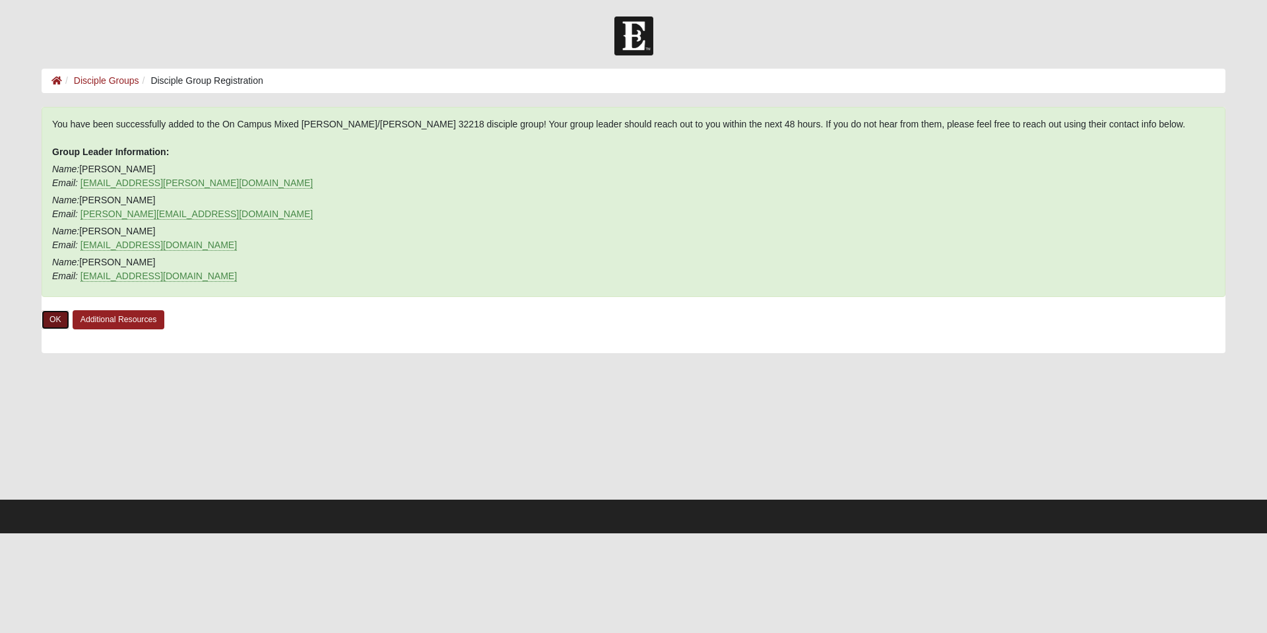
click at [61, 329] on link "OK" at bounding box center [56, 319] width 28 height 19
